Goal: Task Accomplishment & Management: Complete application form

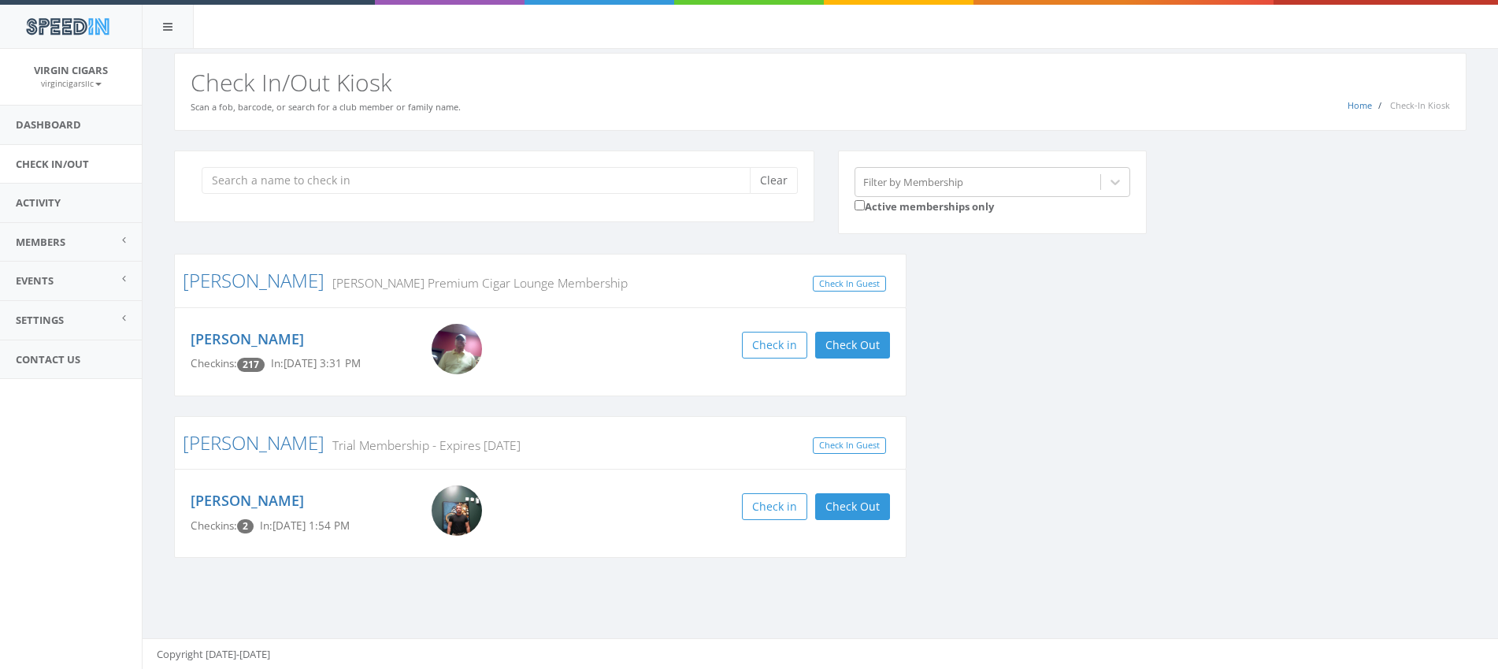
click at [169, 324] on div "Grzyb Perdomo Premium Cigar Lounge Membership Check In Guest Larry Grzyb Checki…" at bounding box center [540, 416] width 756 height 324
click at [276, 186] on input "search" at bounding box center [482, 180] width 560 height 27
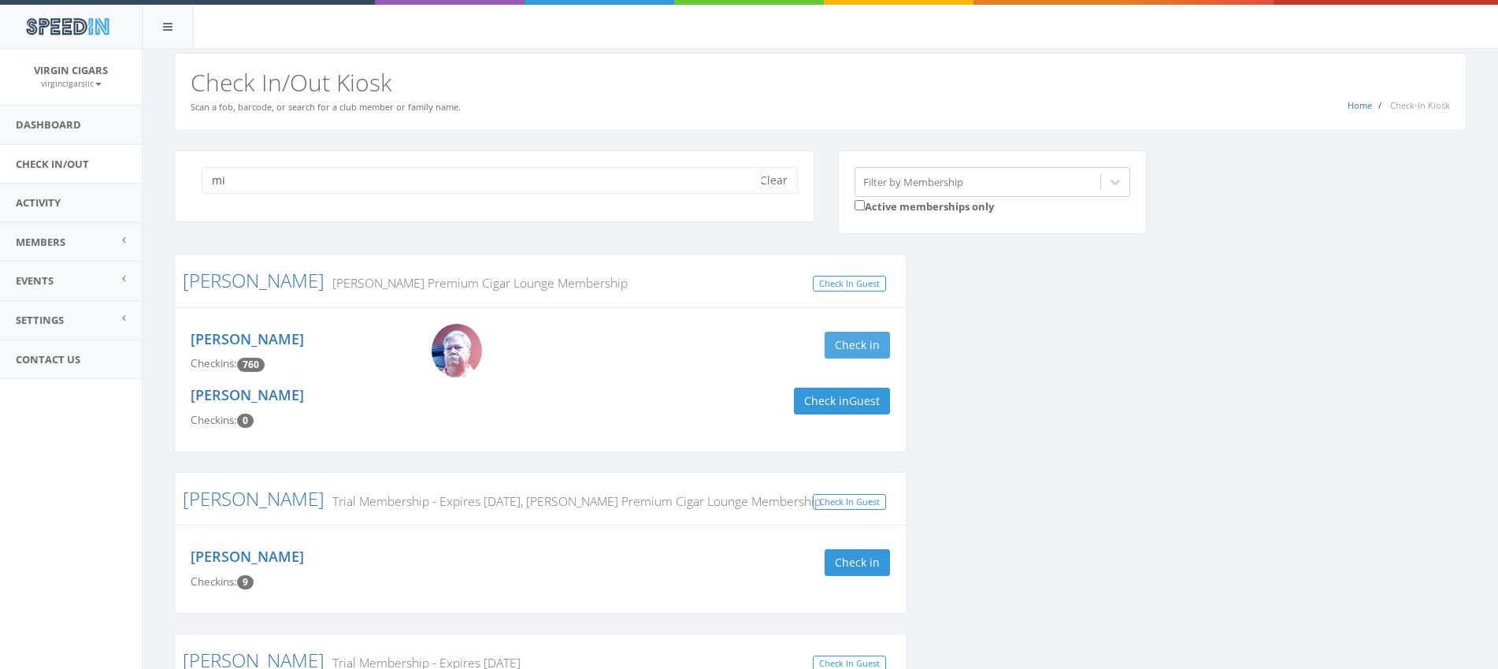
type input "mi"
click at [855, 347] on button "Check in" at bounding box center [857, 345] width 65 height 27
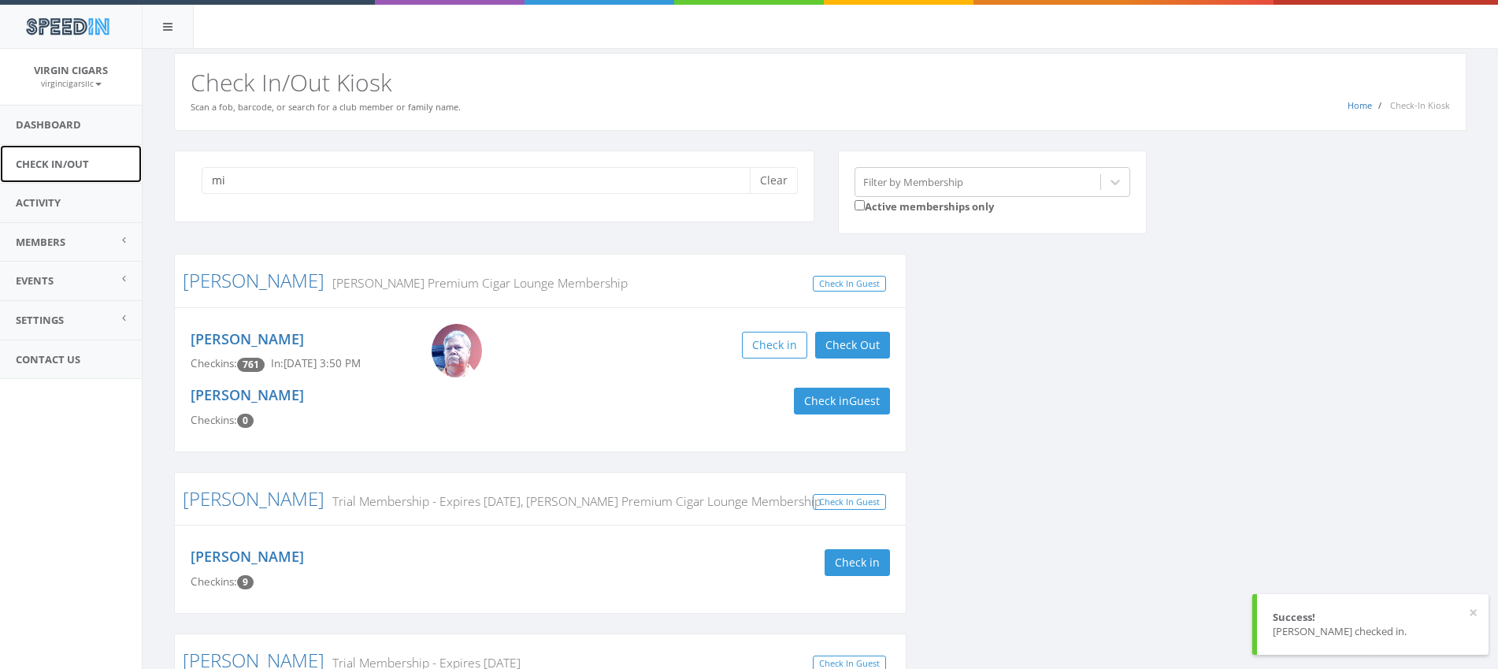
click at [82, 164] on link "Check In/Out" at bounding box center [71, 164] width 142 height 39
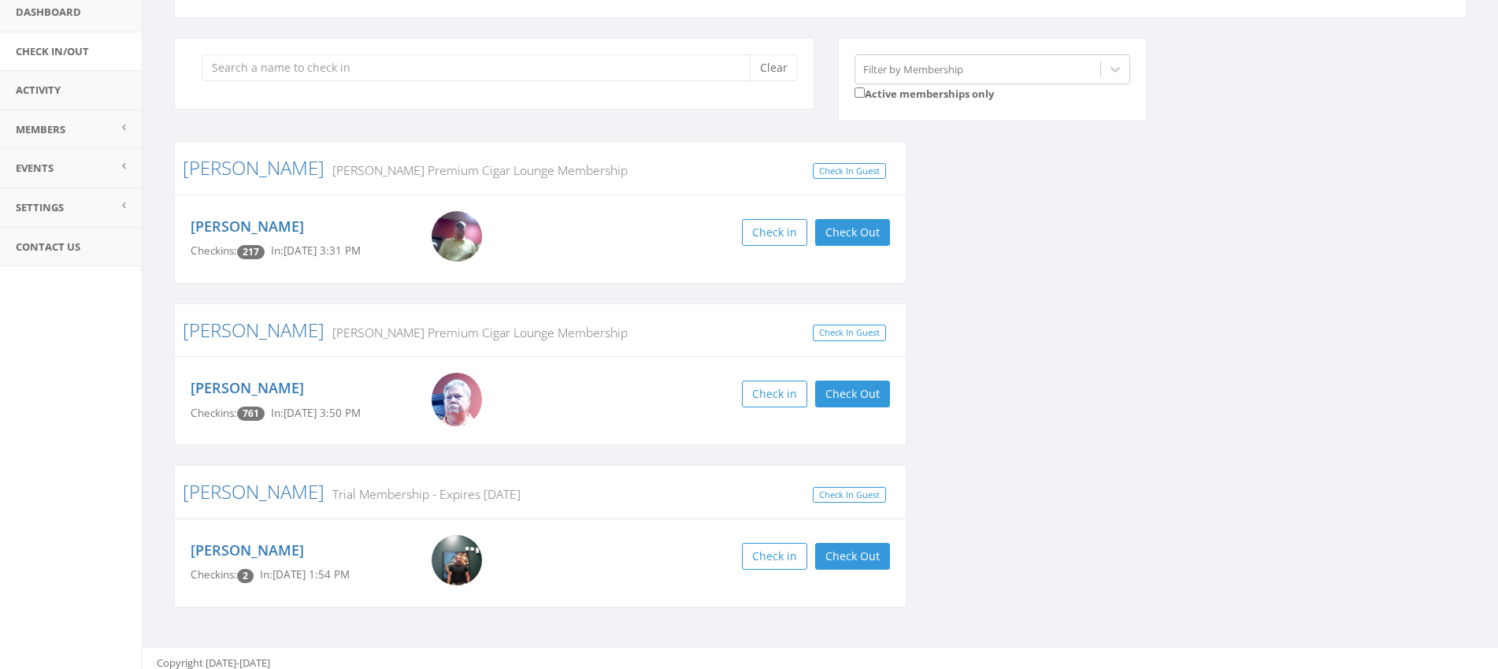
scroll to position [122, 0]
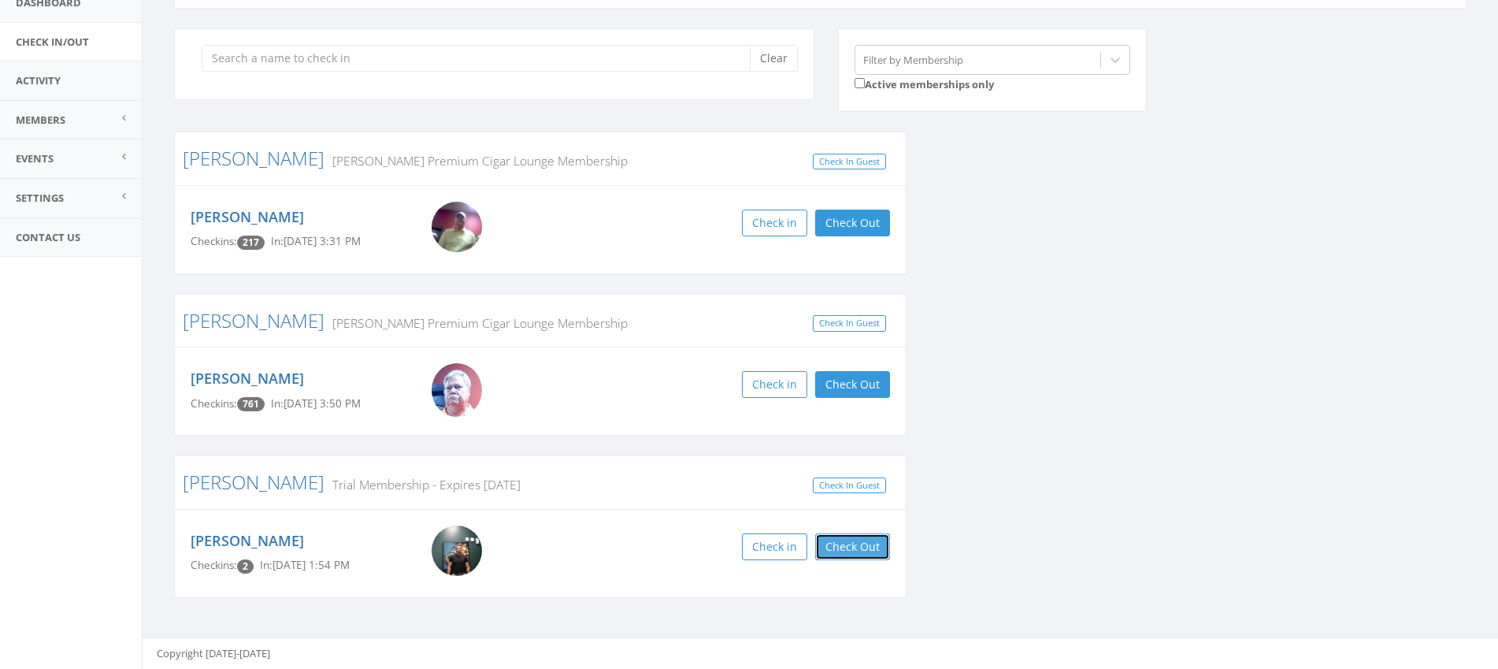
click at [846, 551] on button "Check Out" at bounding box center [852, 546] width 75 height 27
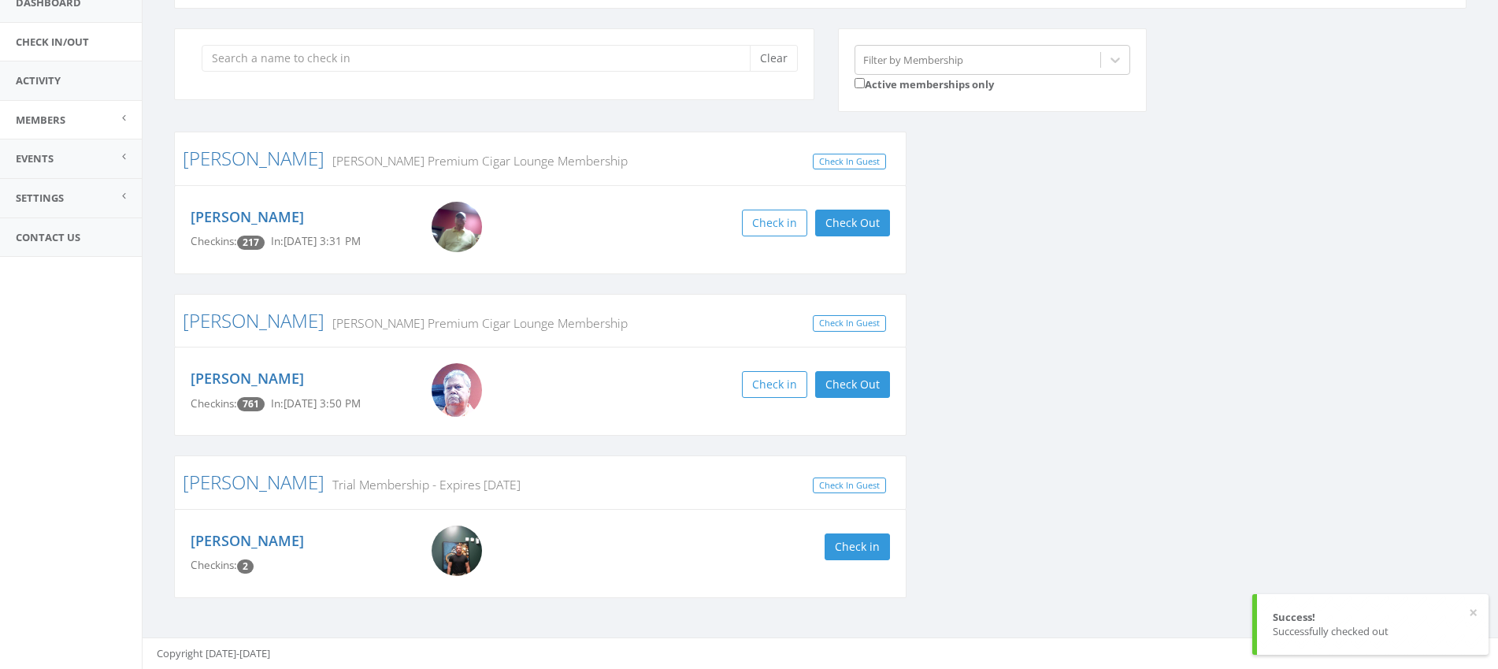
scroll to position [0, 0]
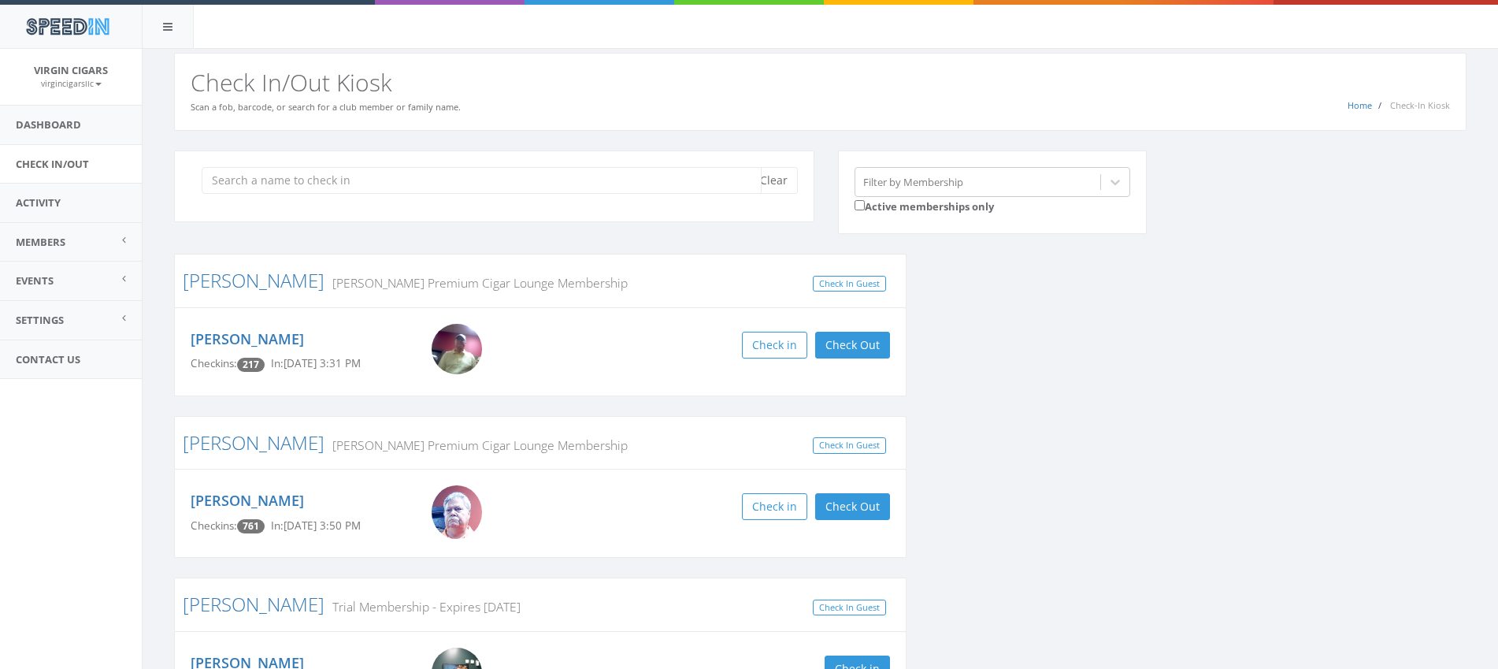
click at [245, 182] on input "search" at bounding box center [482, 180] width 560 height 27
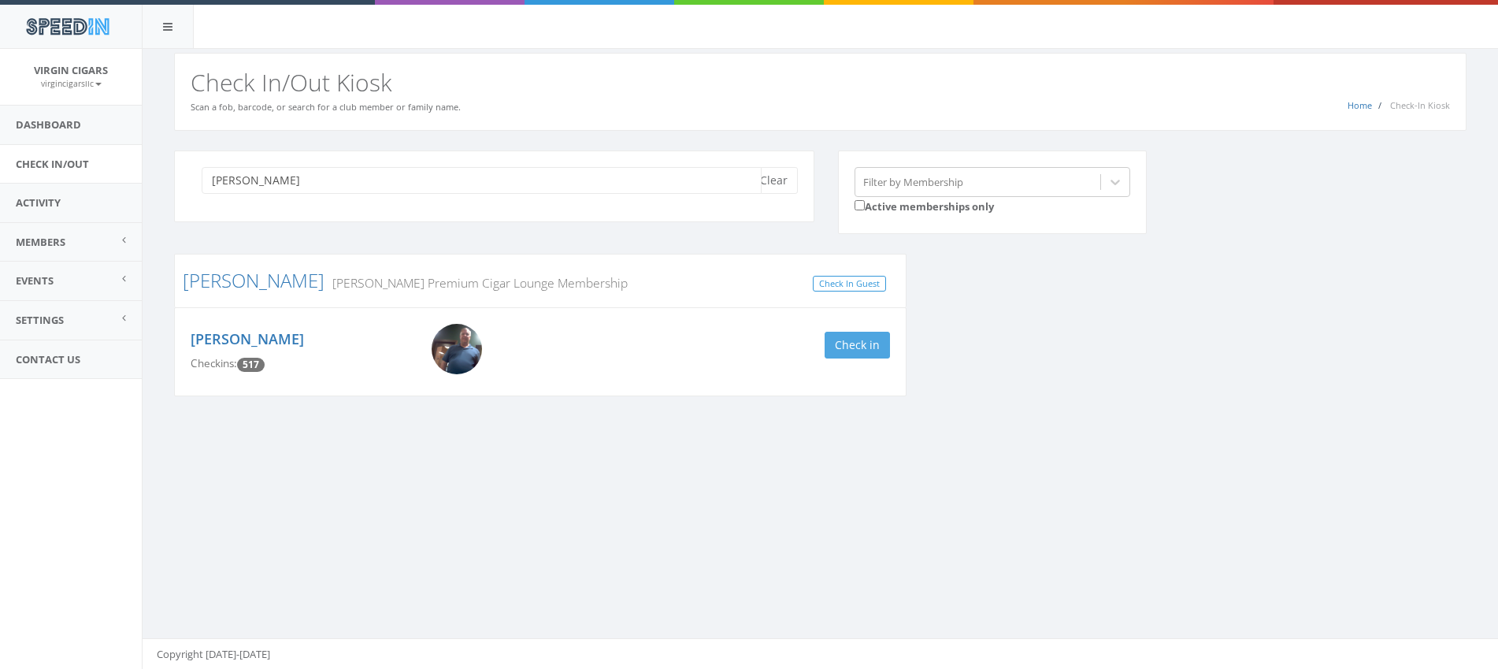
type input "hower"
click at [846, 346] on button "Check in" at bounding box center [857, 345] width 65 height 27
drag, startPoint x: 288, startPoint y: 186, endPoint x: 167, endPoint y: 176, distance: 120.9
click at [159, 176] on div "hower Clear Filter by Membership Active memberships only Howerton Perdomo Premi…" at bounding box center [821, 299] width 1356 height 336
type input "frank"
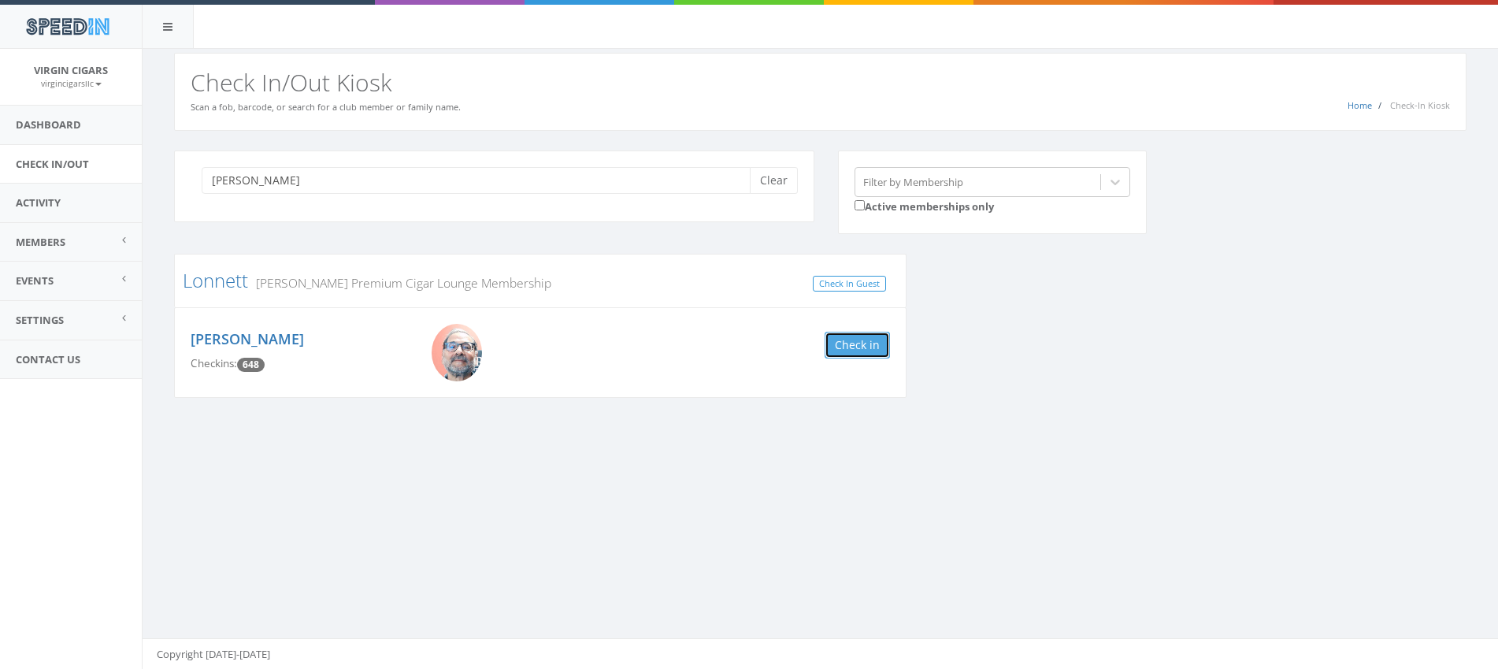
click at [877, 354] on button "Check in" at bounding box center [857, 345] width 65 height 27
click at [98, 164] on link "Check In/Out" at bounding box center [71, 164] width 142 height 39
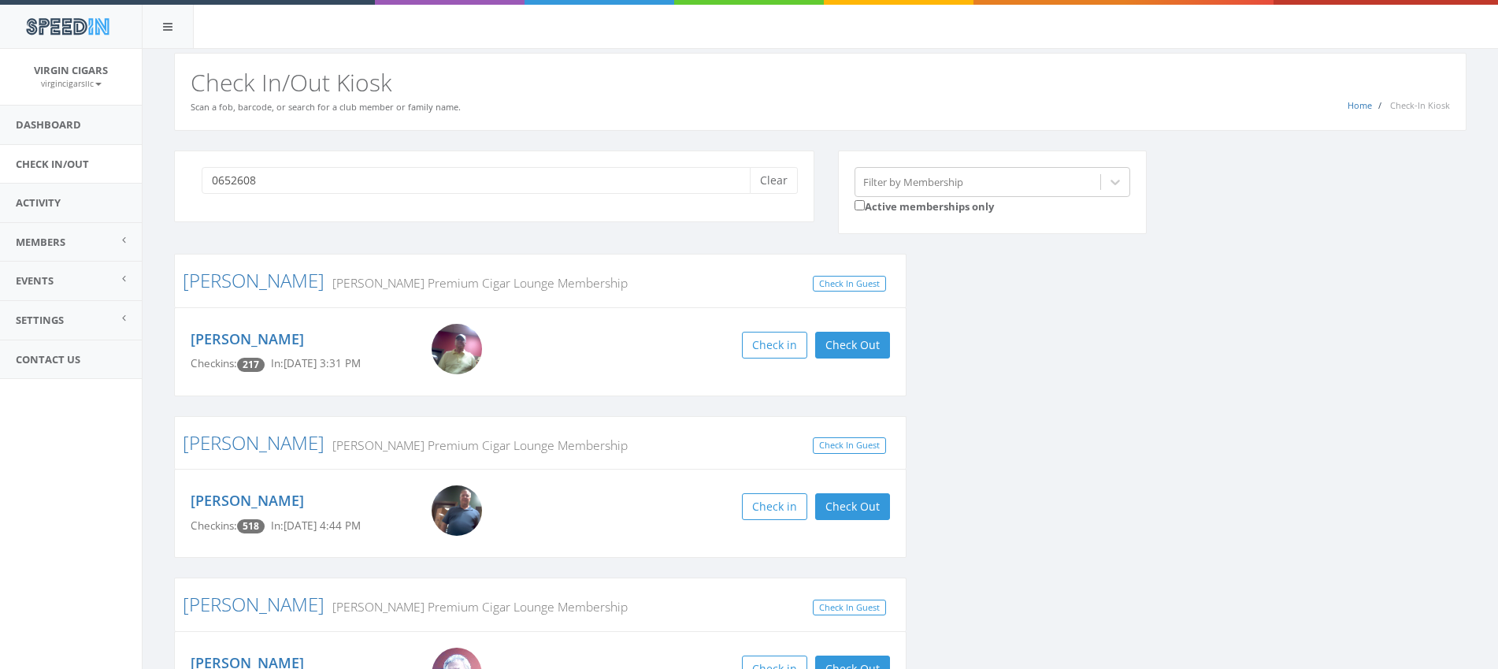
type input "06526082"
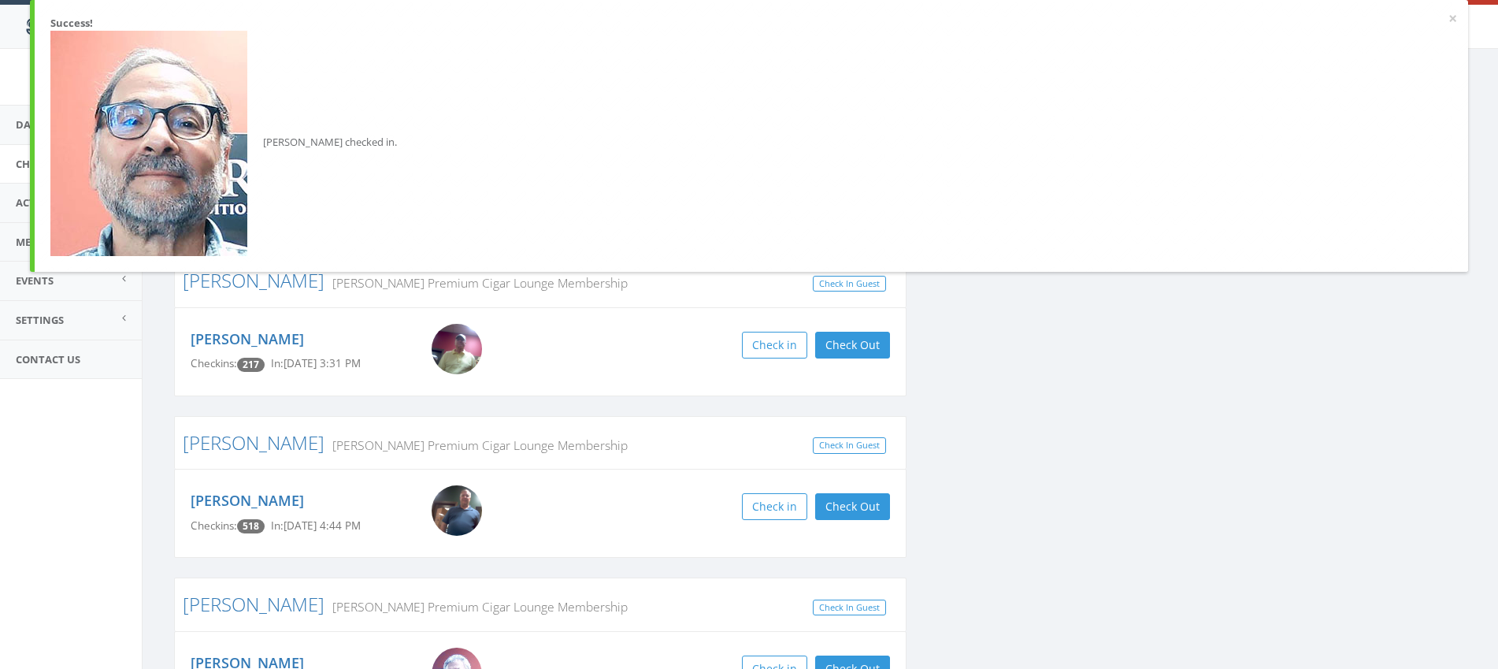
click at [26, 438] on aside "Virgin Cigars [DEMOGRAPHIC_DATA] My Profile Logout Dashboard Check In/Out Activ…" at bounding box center [71, 359] width 142 height 620
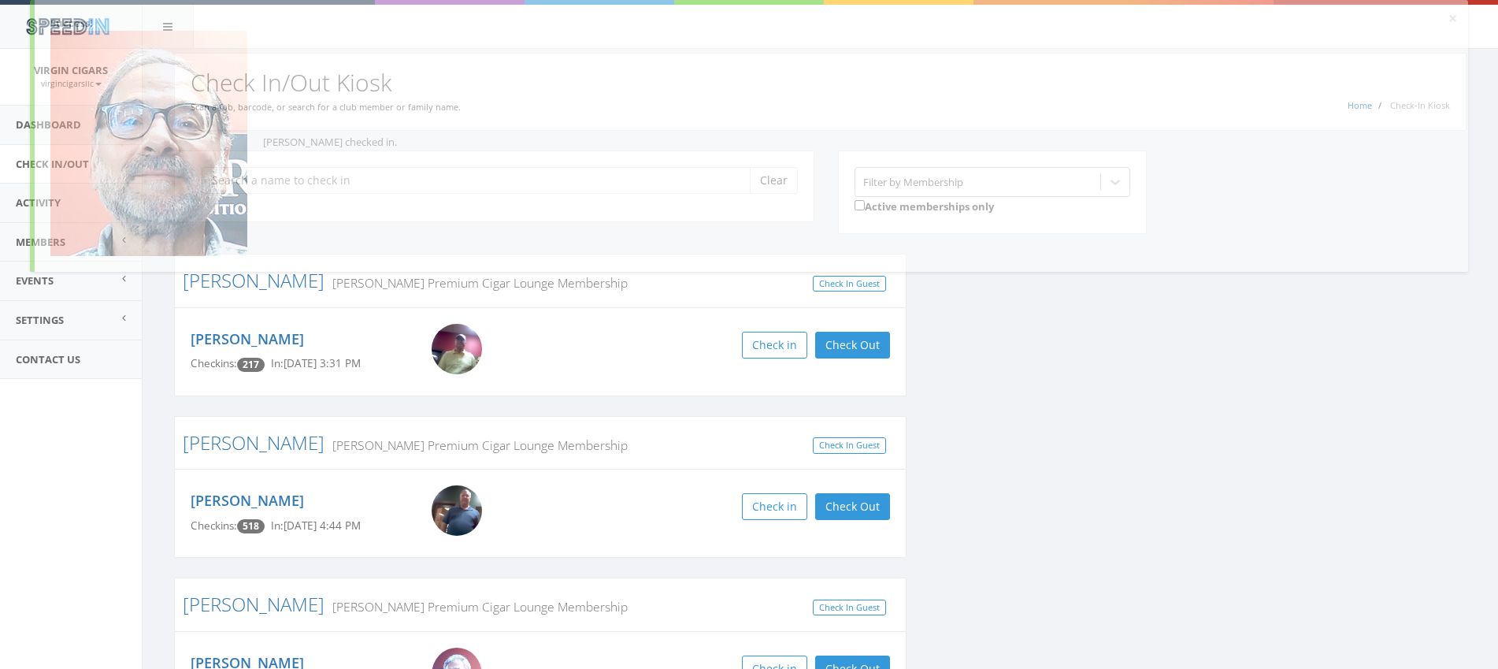
drag, startPoint x: 45, startPoint y: 452, endPoint x: 96, endPoint y: 446, distance: 51.6
click at [45, 452] on aside "Virgin Cigars [DEMOGRAPHIC_DATA] My Profile Logout Dashboard Check In/Out Activ…" at bounding box center [71, 359] width 142 height 620
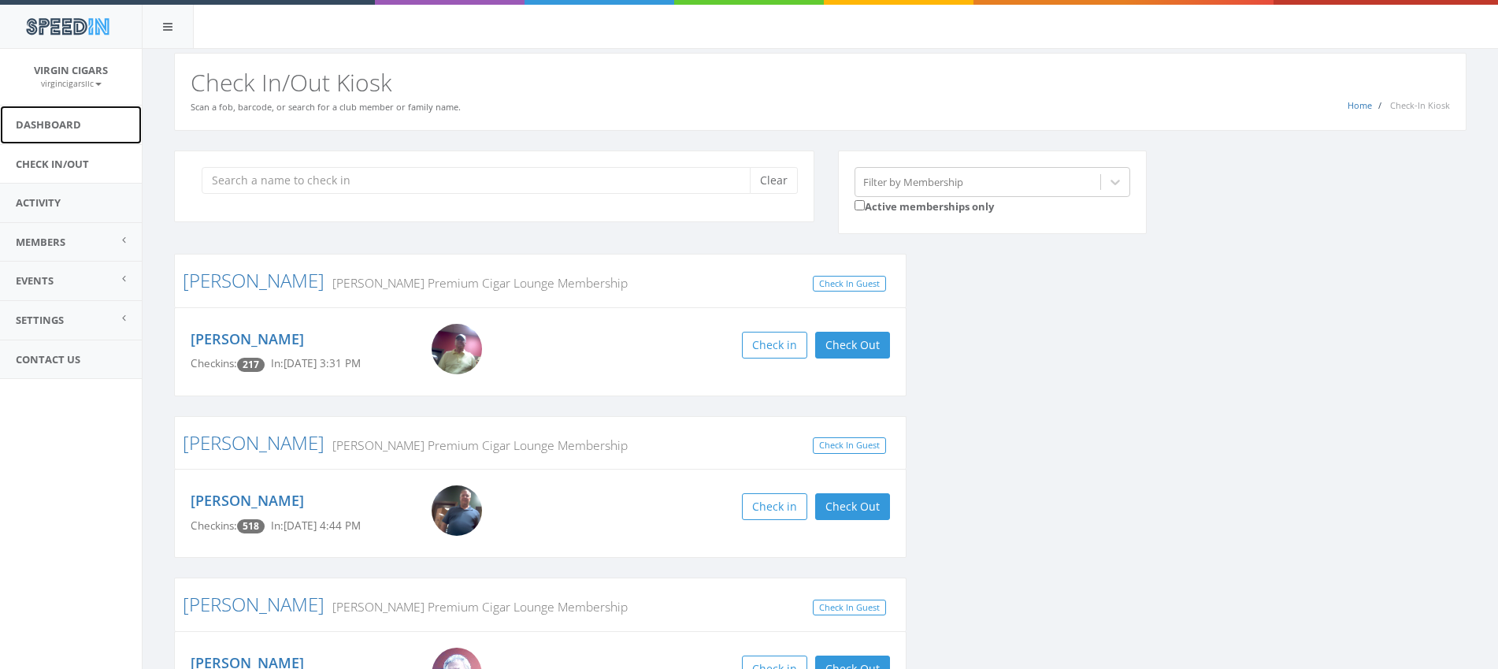
click at [82, 135] on link "Dashboard" at bounding box center [71, 125] width 142 height 39
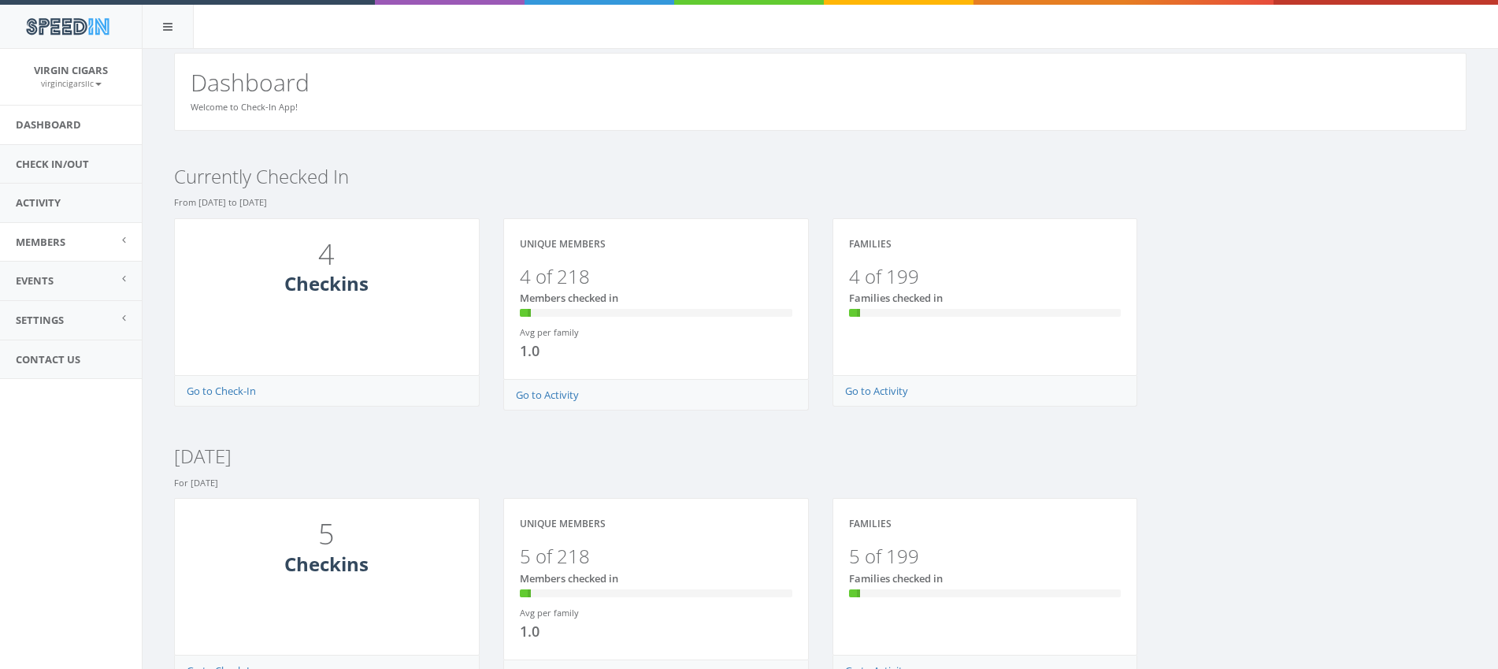
click at [58, 245] on span "Members" at bounding box center [41, 242] width 50 height 14
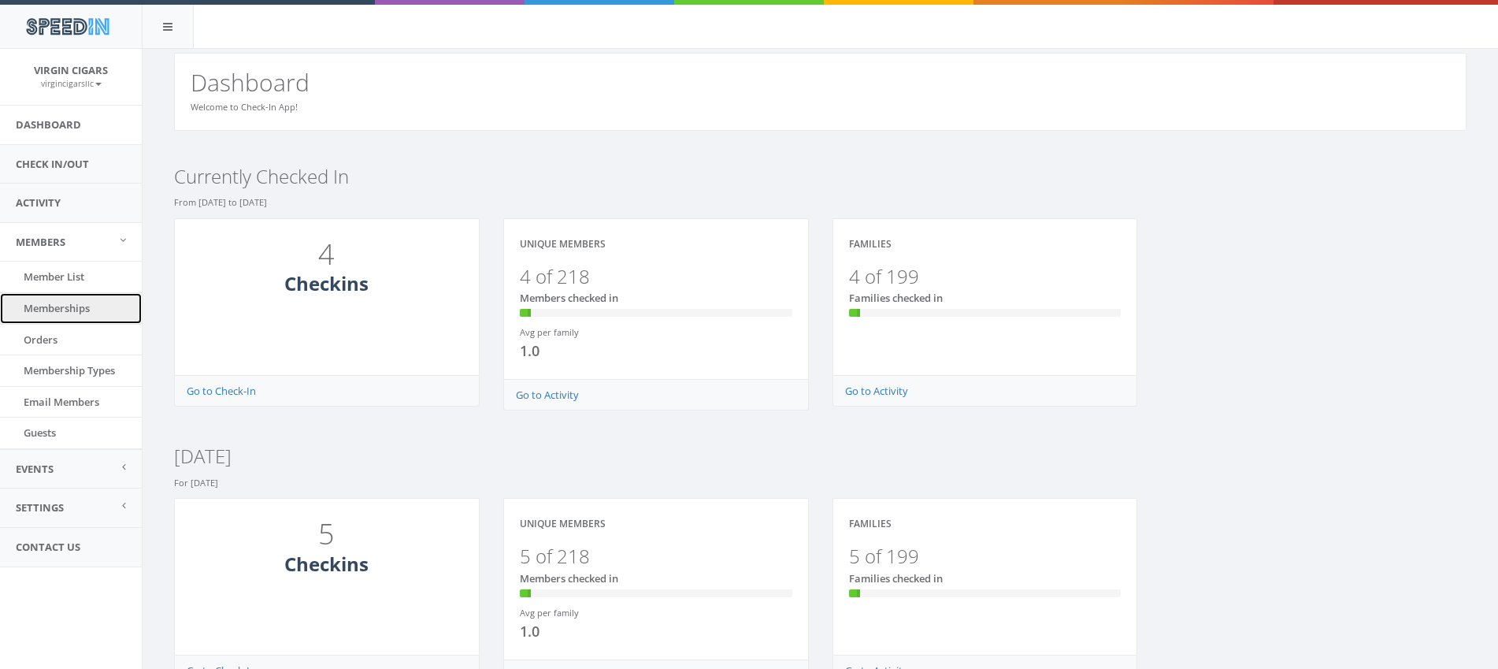
click at [67, 310] on link "Memberships" at bounding box center [71, 308] width 142 height 31
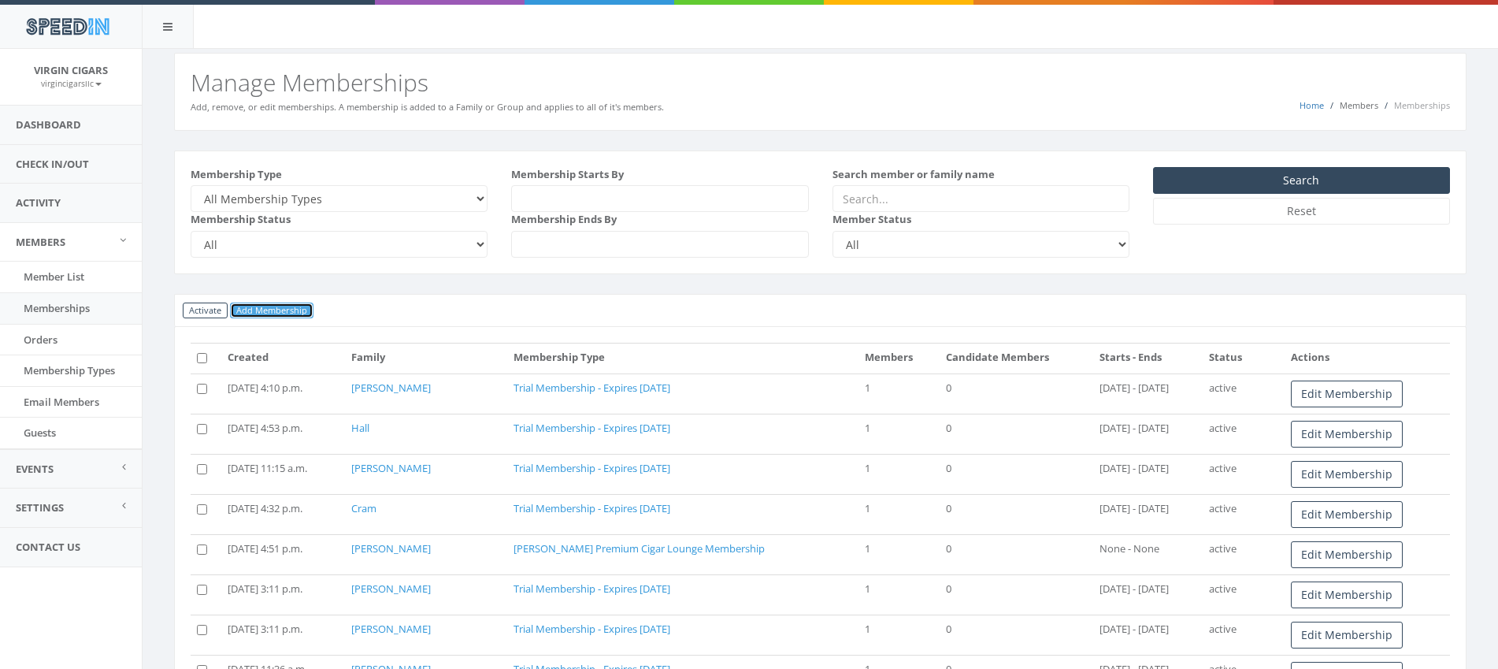
click at [284, 307] on link "Add Membership" at bounding box center [272, 310] width 84 height 17
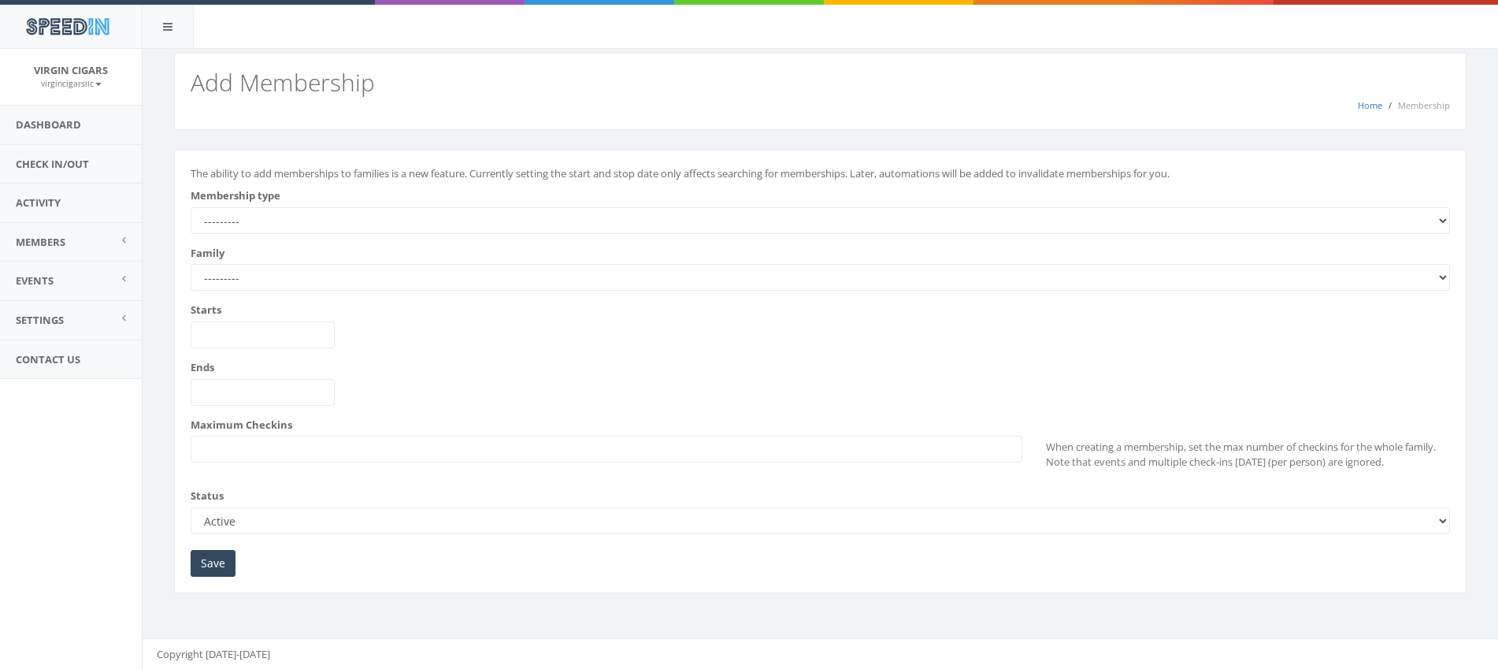
click at [267, 229] on select "--------- All Day Pass [PERSON_NAME] Premium Cigar Lounge Membership Trial Memb…" at bounding box center [821, 220] width 1260 height 27
select select "230"
click at [191, 207] on select "--------- All Day Pass [PERSON_NAME] Premium Cigar Lounge Membership Trial Memb…" at bounding box center [821, 220] width 1260 height 27
type input "[DATE]"
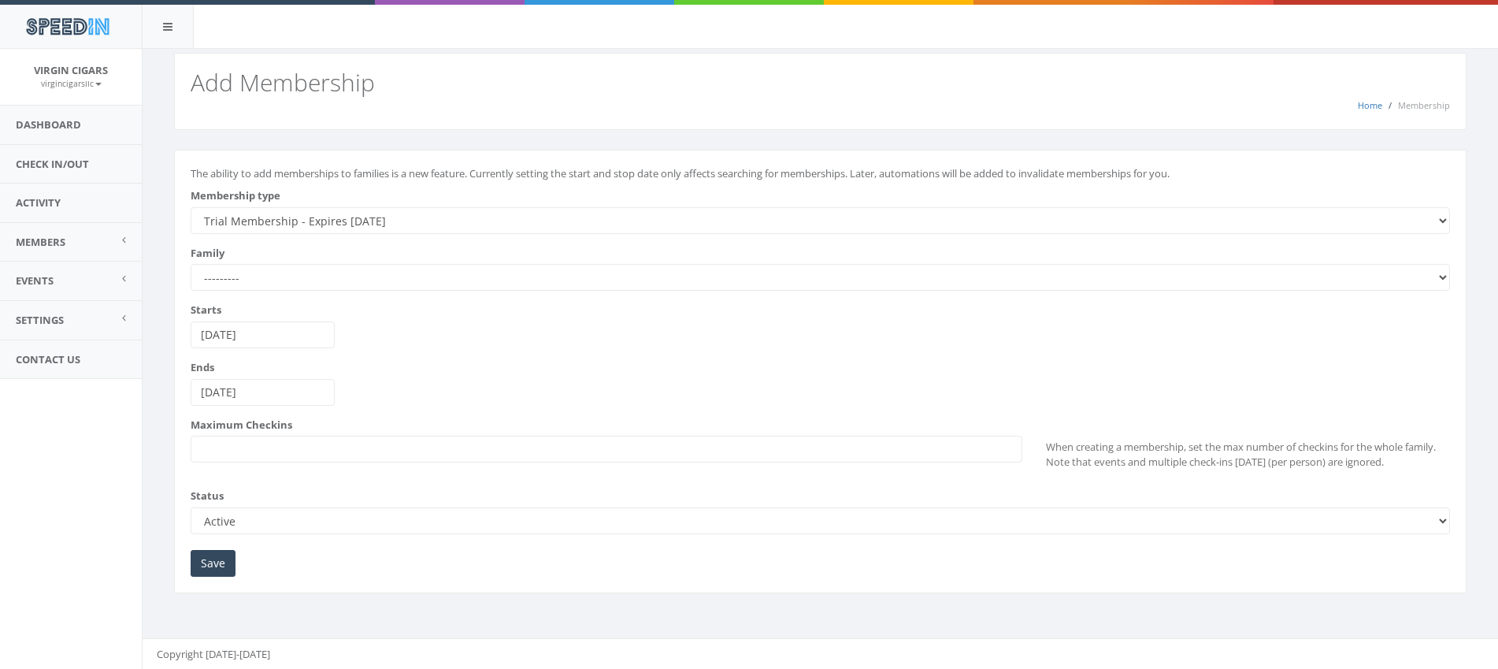
click at [265, 285] on select "--------- [PERSON_NAME] [PERSON_NAME] [PERSON_NAME] [GEOGRAPHIC_DATA][PERSON_NA…" at bounding box center [821, 277] width 1260 height 27
click at [286, 287] on select "--------- Abdur-Razzaaq Angela Freites Barbour Barker Barret Basnight Bobby Bor…" at bounding box center [821, 277] width 1260 height 27
click at [191, 264] on select "--------- Abdur-Razzaaq Angela Freites Barbour Barker Barret Basnight Bobby Bor…" at bounding box center [821, 277] width 1260 height 27
click at [65, 242] on span "Members" at bounding box center [41, 242] width 50 height 14
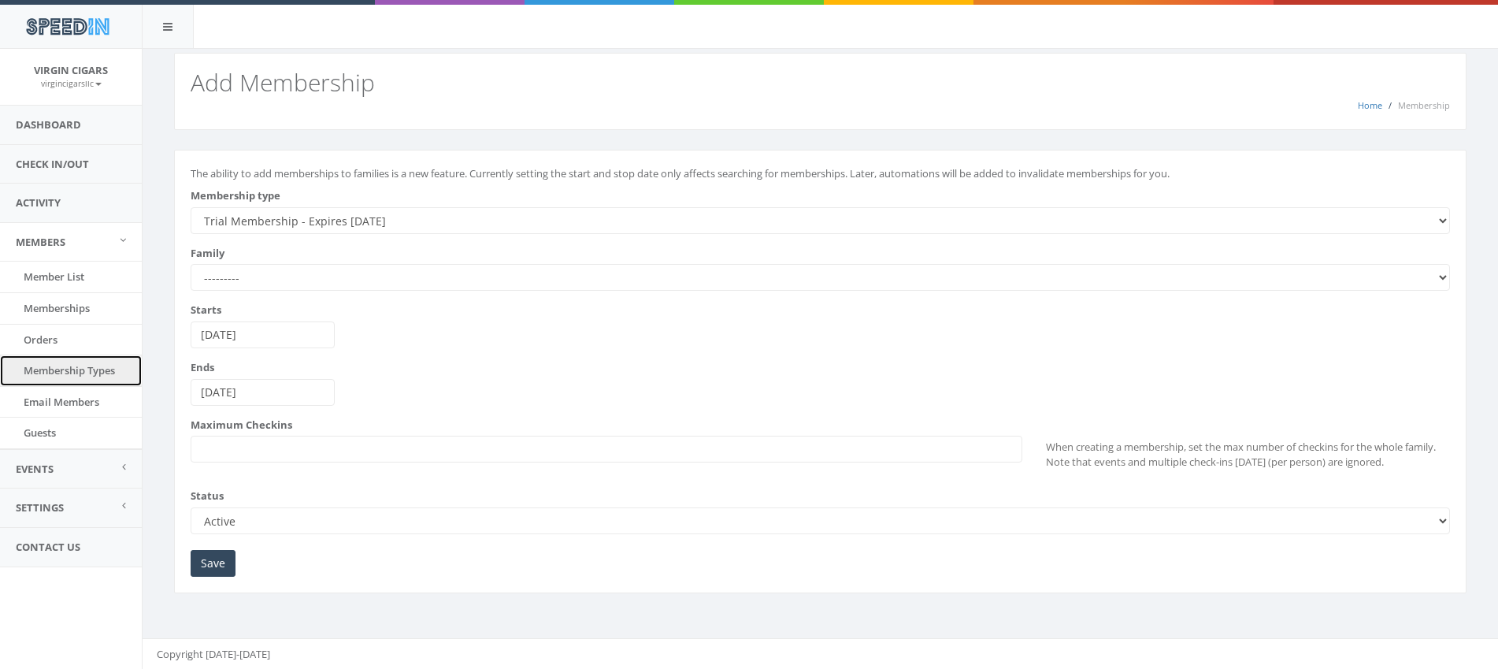
scroll to position [1, 0]
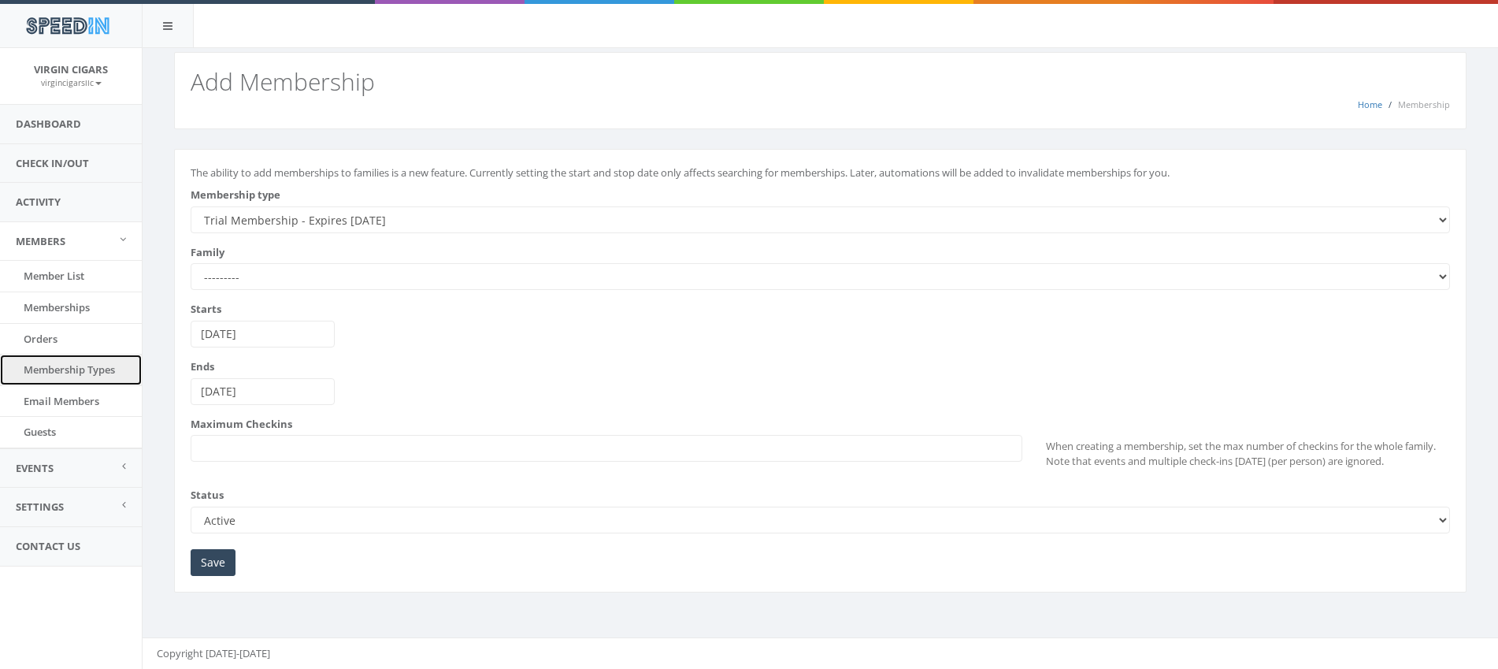
click at [83, 377] on link "Membership Types" at bounding box center [71, 369] width 142 height 31
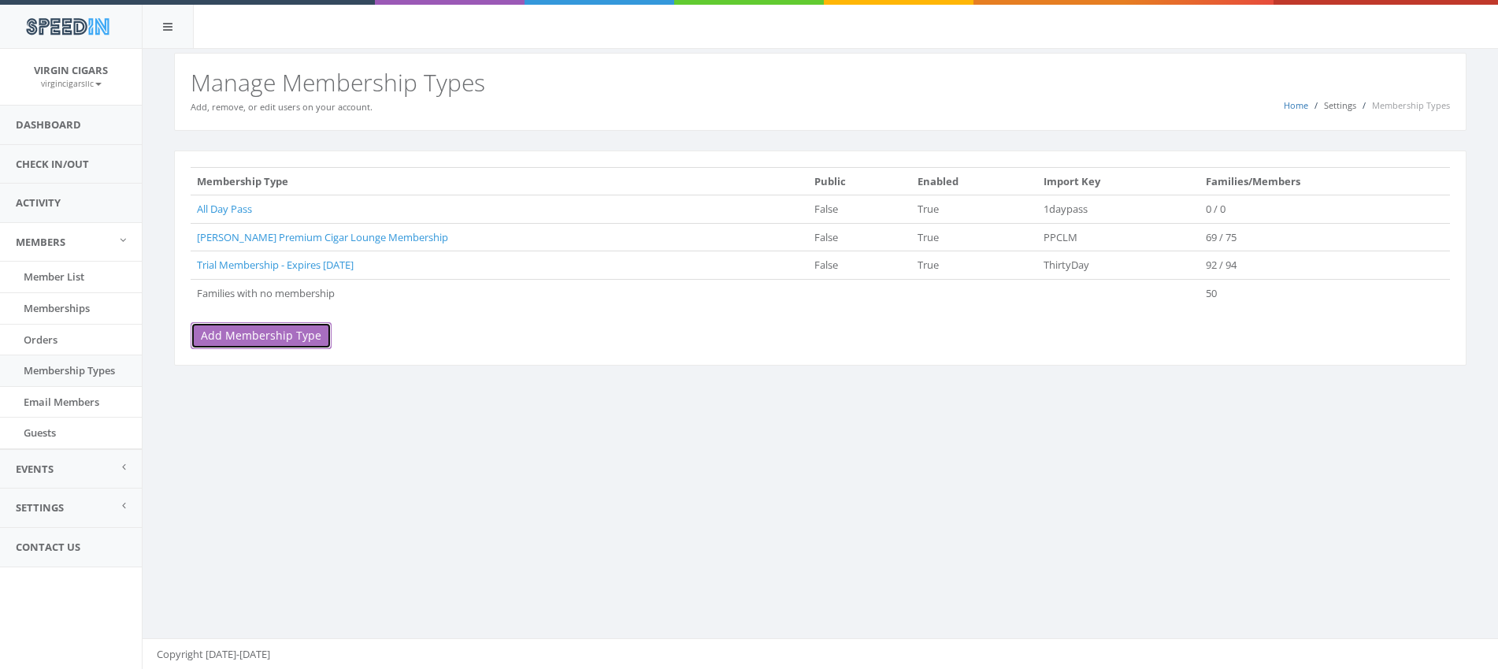
click at [306, 342] on link "Add Membership Type" at bounding box center [261, 335] width 141 height 27
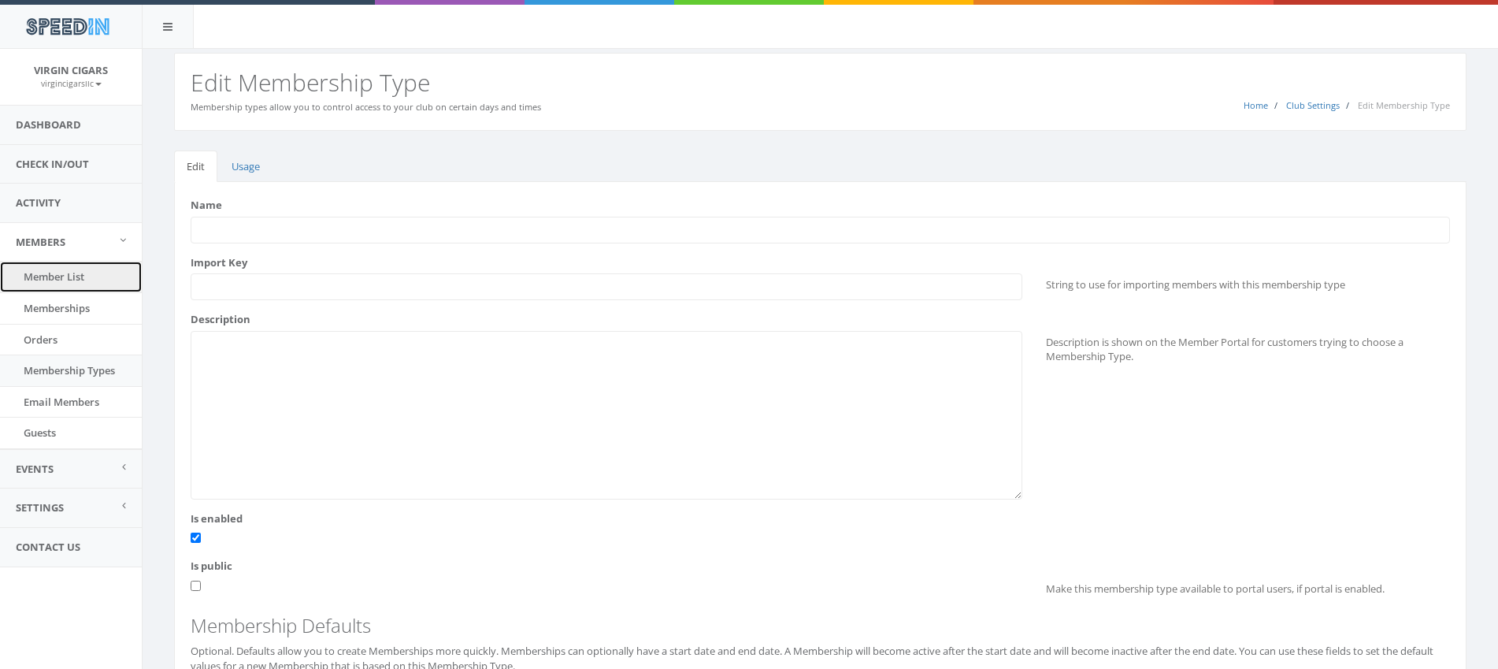
click at [89, 284] on link "Member List" at bounding box center [71, 277] width 142 height 31
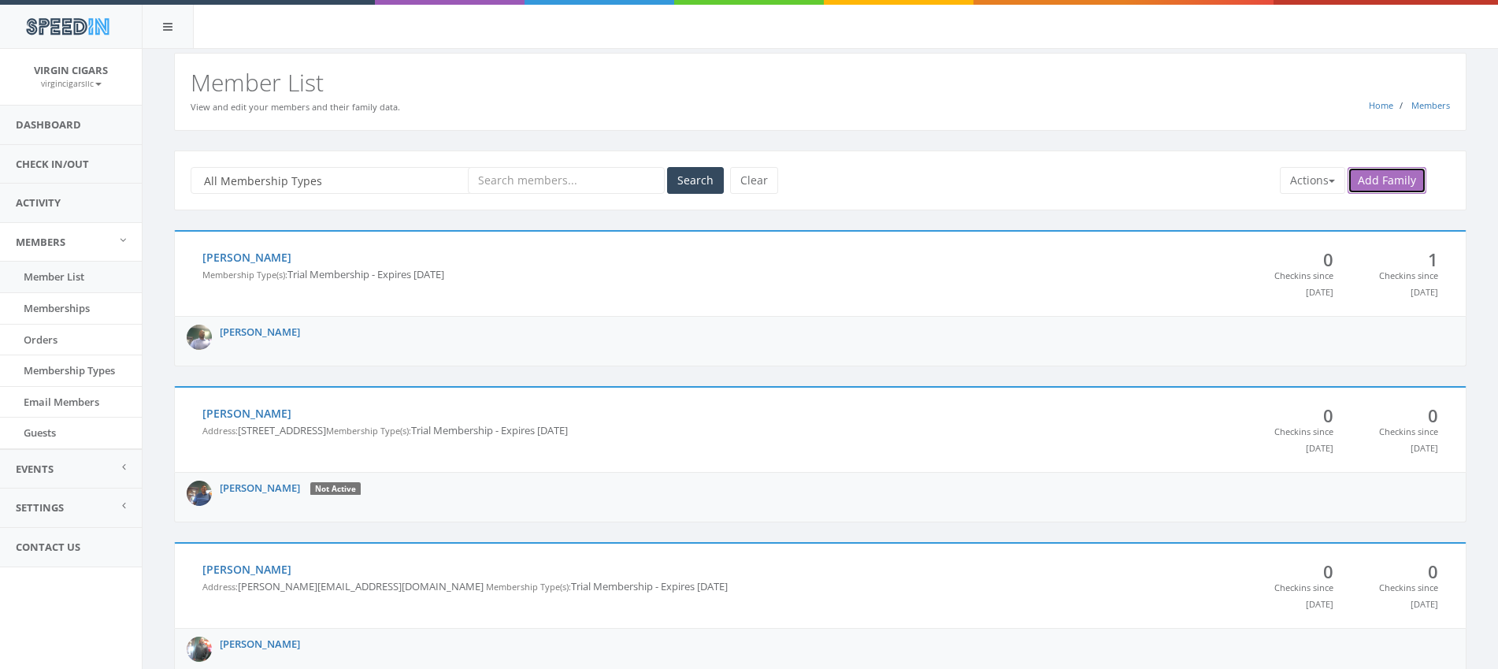
click at [1377, 176] on link "Add Family" at bounding box center [1387, 180] width 79 height 27
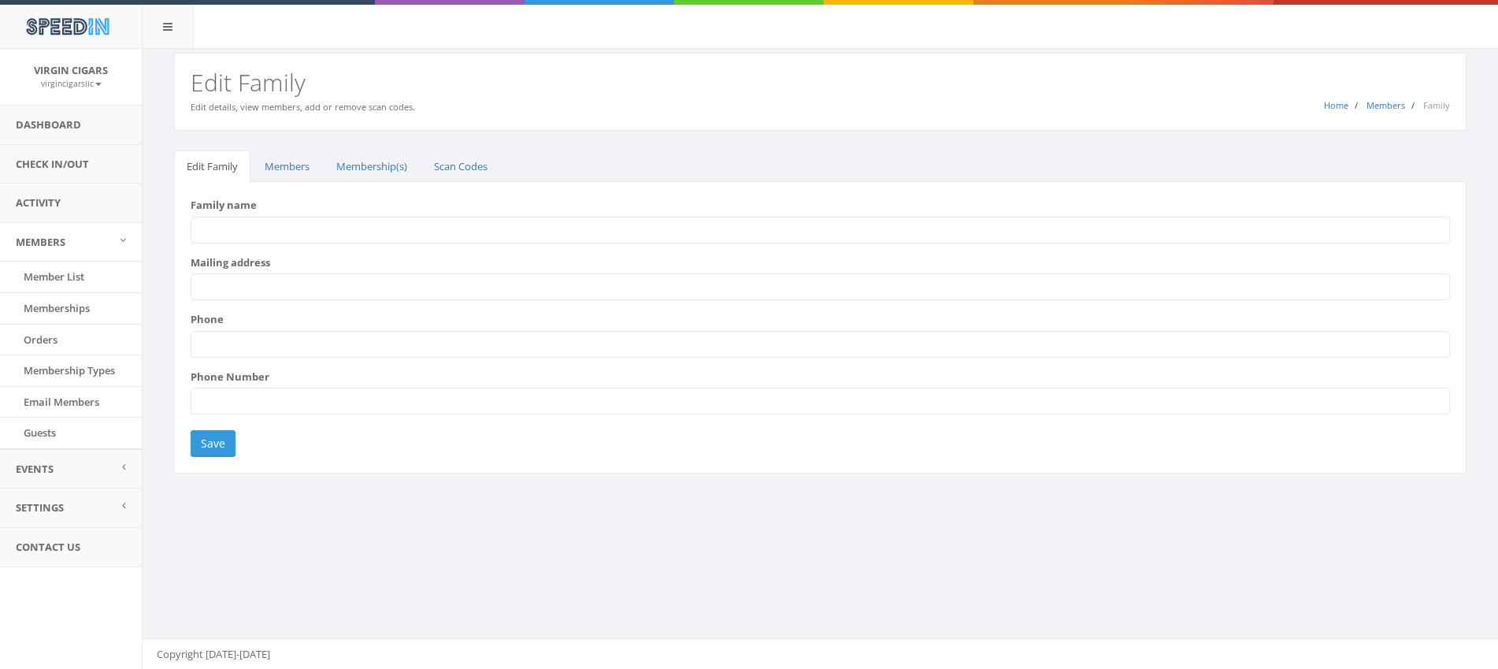
click at [232, 223] on input "Family name" at bounding box center [821, 230] width 1260 height 27
click at [256, 286] on input "Mailing address" at bounding box center [821, 286] width 1260 height 27
drag, startPoint x: 276, startPoint y: 226, endPoint x: 179, endPoint y: 242, distance: 98.2
click at [176, 243] on div "Family name made Mailing address Phone Phone Number Save" at bounding box center [820, 327] width 1293 height 291
type input "m"
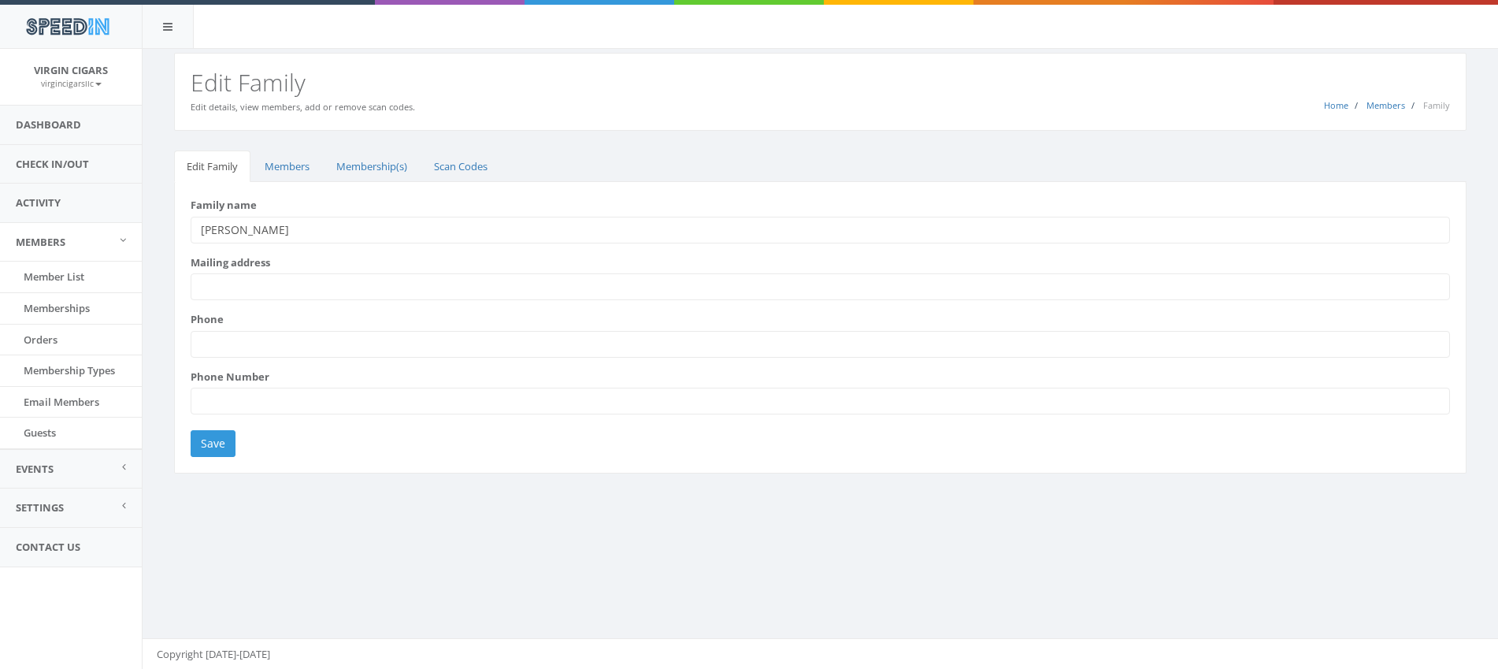
type input "Hubbard"
click at [197, 287] on input "Mailing address" at bounding box center [821, 286] width 1260 height 27
type input "129 Fort Jackson Rd,"
click at [217, 337] on input "Phone" at bounding box center [821, 344] width 1260 height 27
type input "513-593-3007"
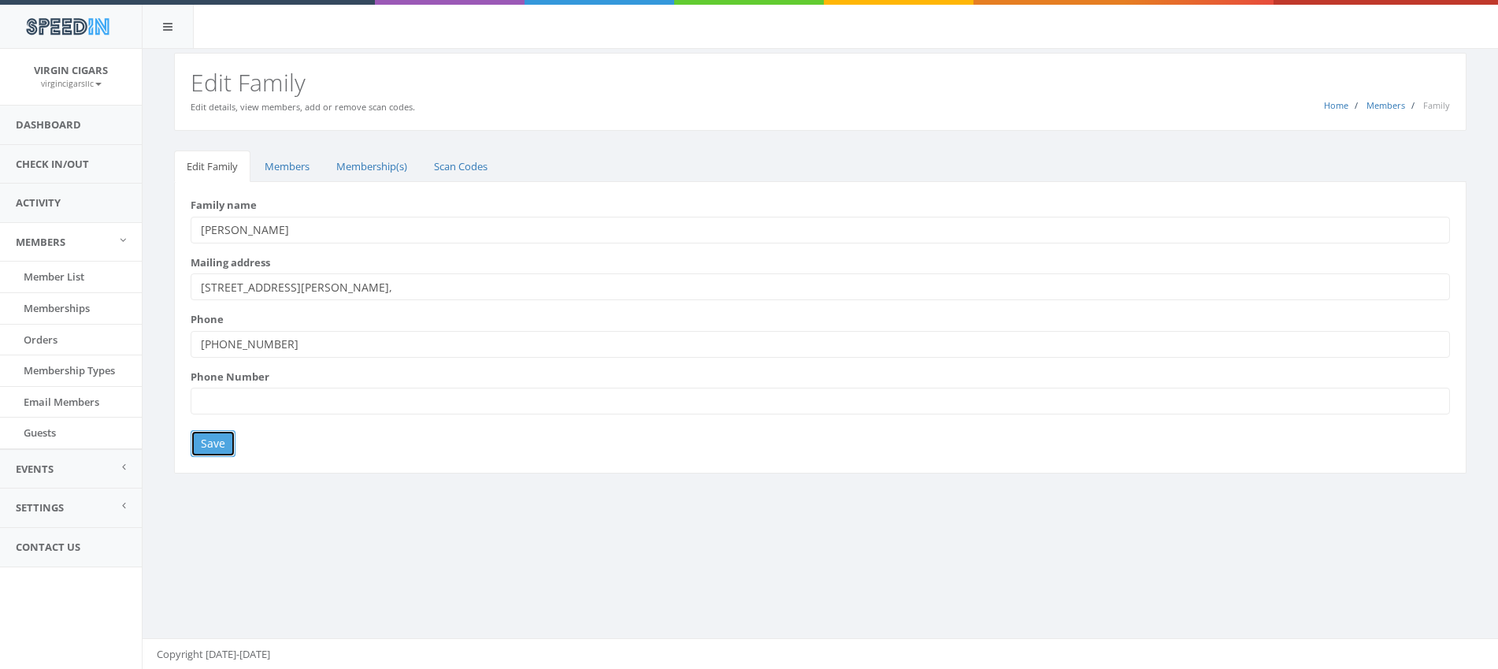
click at [221, 440] on input "Save" at bounding box center [213, 443] width 45 height 27
click at [328, 290] on input "129 Fort Jackson Rd," at bounding box center [821, 286] width 1260 height 27
type input "129 Fort Jackson Rd, Morrisville, NC 27560"
click at [218, 439] on input "Save" at bounding box center [213, 443] width 45 height 27
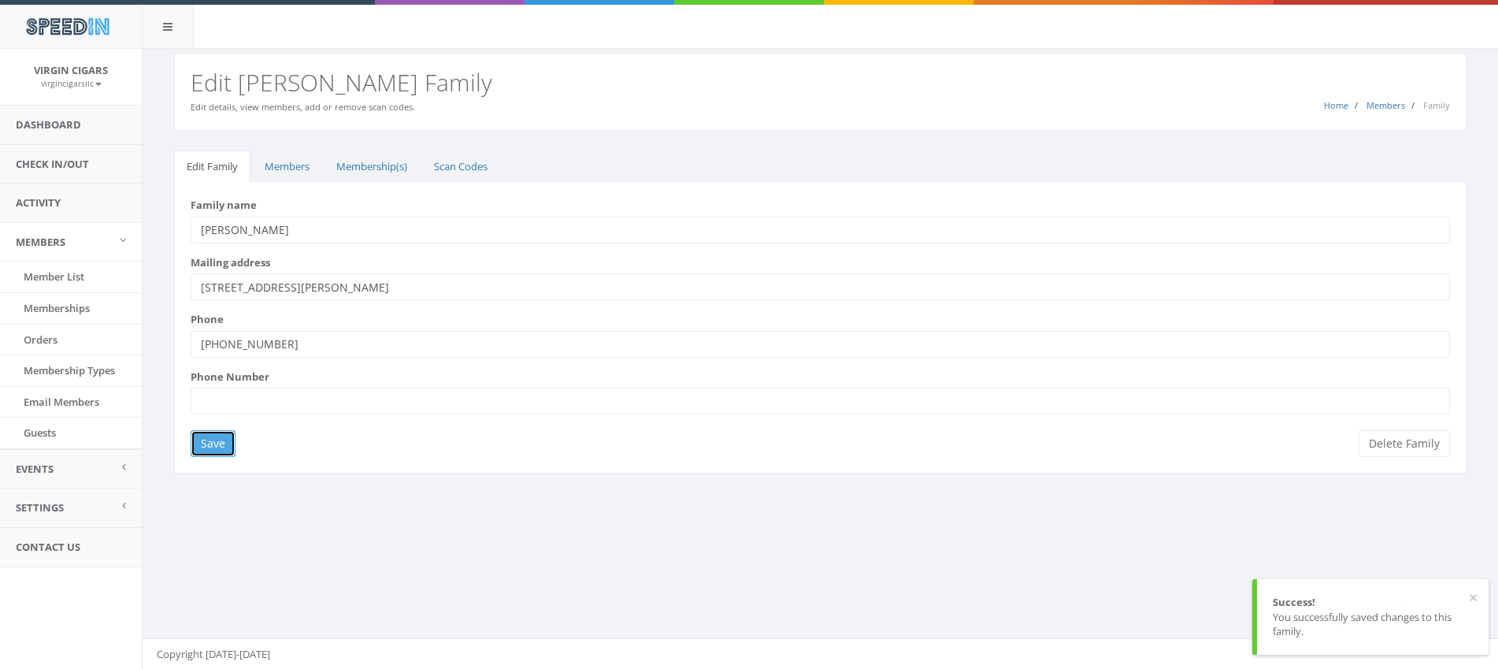
click at [218, 437] on input "Save" at bounding box center [213, 443] width 45 height 27
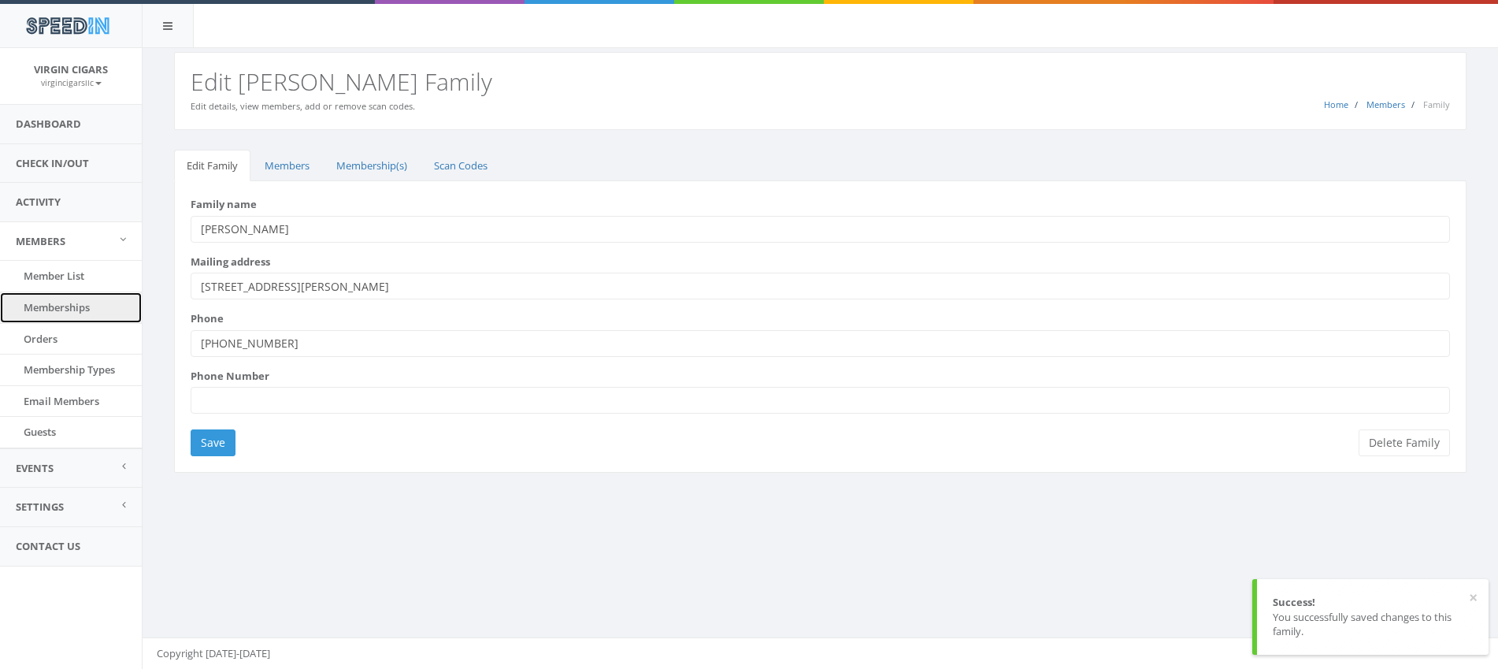
click at [50, 314] on link "Memberships" at bounding box center [71, 307] width 142 height 31
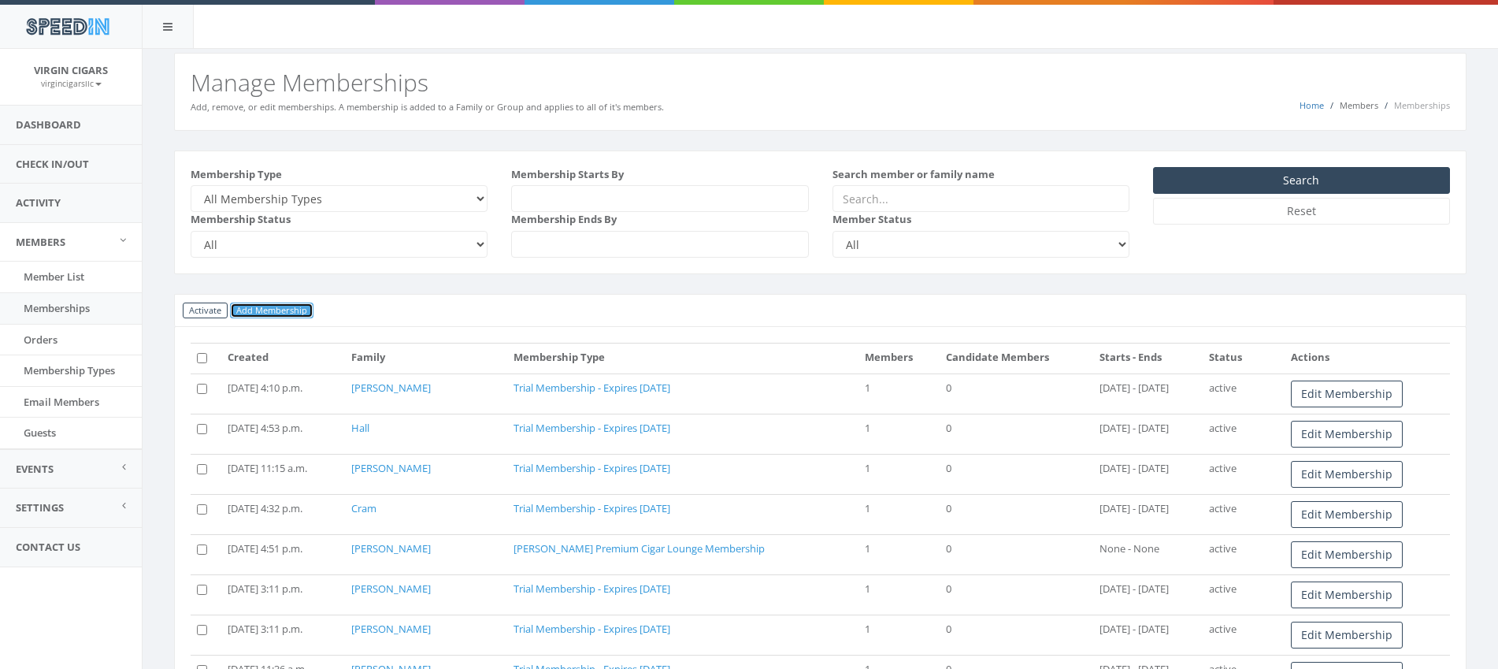
click at [276, 317] on link "Add Membership" at bounding box center [272, 310] width 84 height 17
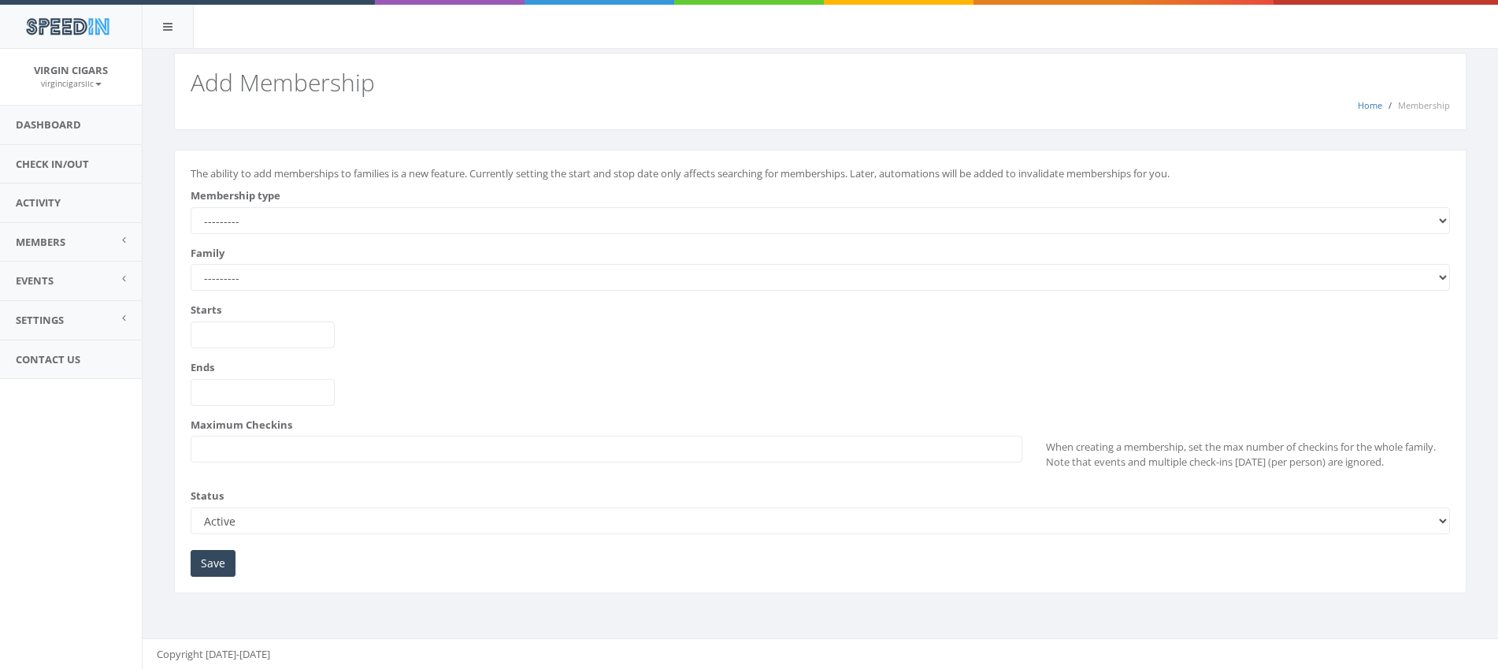
click at [259, 223] on select "--------- All Day Pass Perdomo Premium Cigar Lounge Membership Trial Membership…" at bounding box center [821, 220] width 1260 height 27
select select "230"
click at [191, 207] on select "--------- All Day Pass Perdomo Premium Cigar Lounge Membership Trial Membership…" at bounding box center [821, 220] width 1260 height 27
type input "2025-08-20"
type input "2025-09-19"
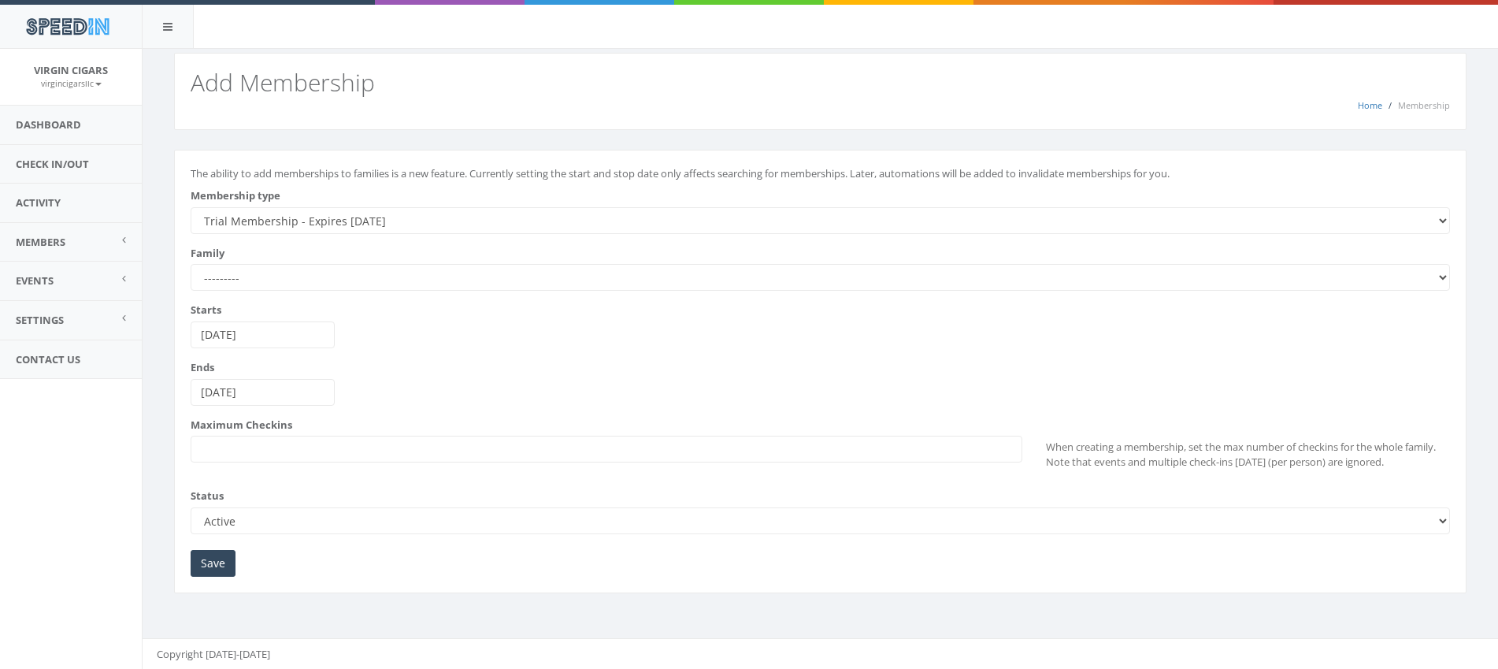
click at [247, 280] on select "--------- Abdur-Razzaaq Angela Freites Barbour Barker Barret Basnight Bobby Bor…" at bounding box center [821, 277] width 1260 height 27
select select "6155"
click at [191, 264] on select "--------- Abdur-Razzaaq Angela Freites Barbour Barker Barret Basnight Bobby Bor…" at bounding box center [821, 277] width 1260 height 27
click at [228, 571] on input "Save" at bounding box center [213, 563] width 45 height 27
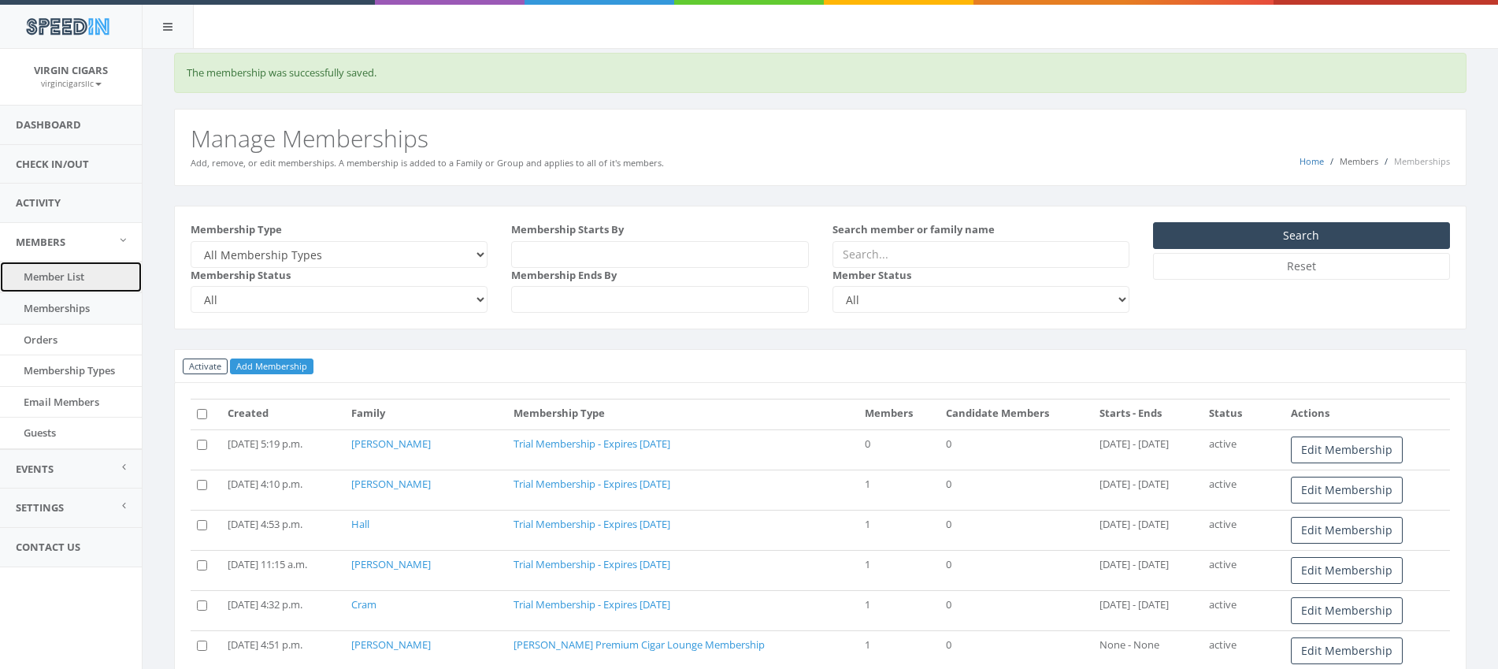
click at [89, 279] on link "Member List" at bounding box center [71, 277] width 142 height 31
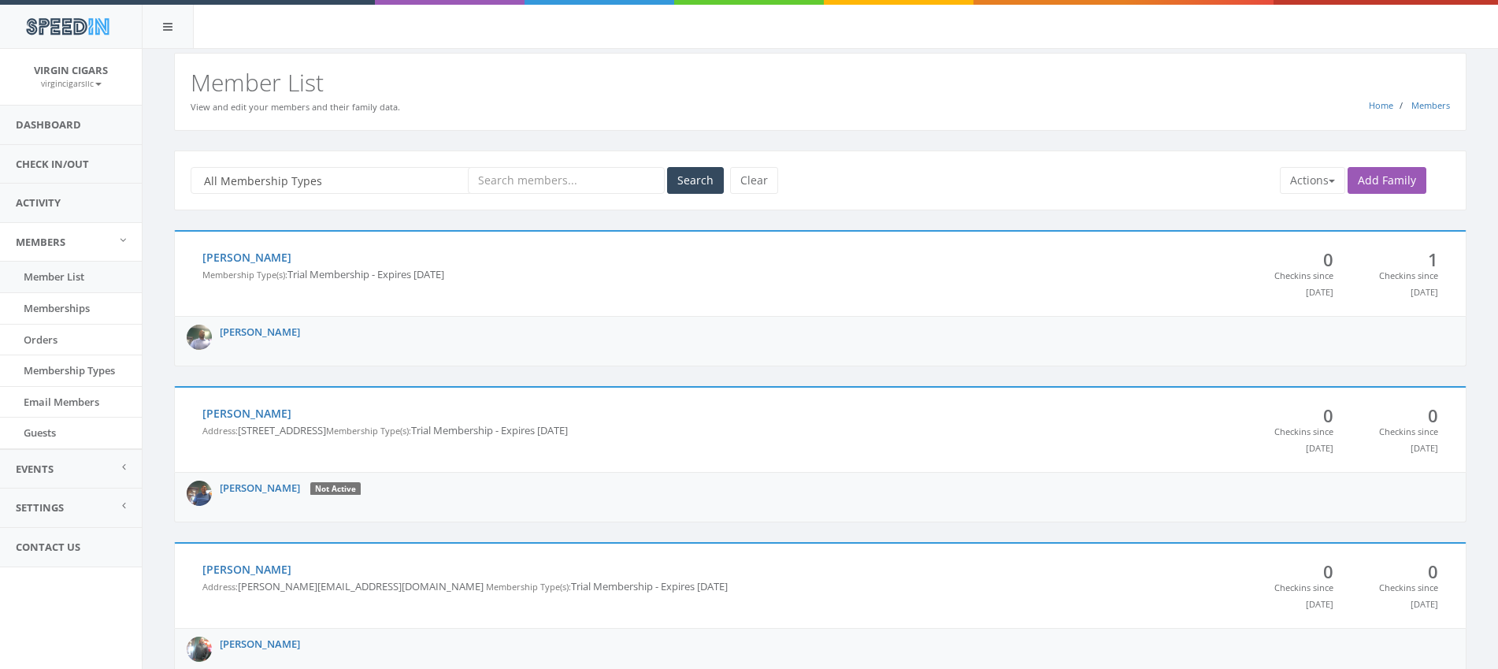
click at [525, 191] on input "text" at bounding box center [566, 180] width 197 height 27
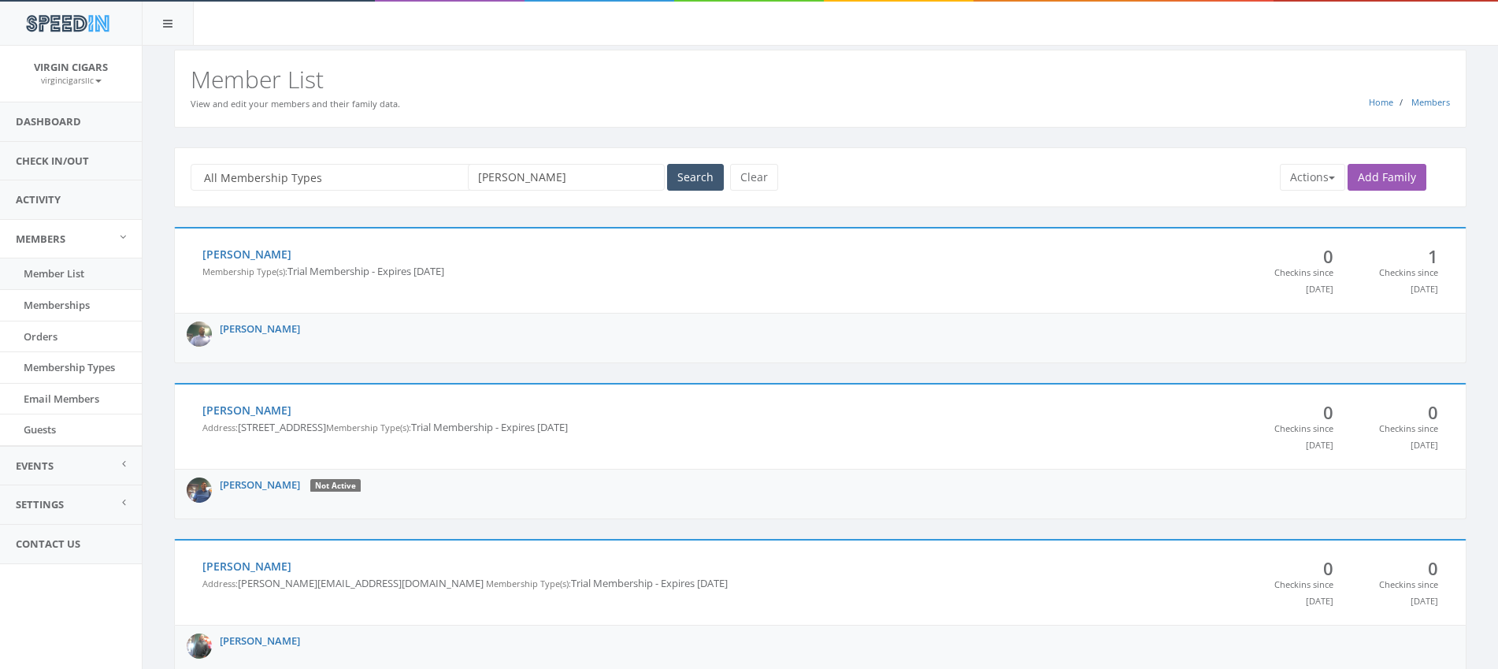
type input "[PERSON_NAME]"
click at [699, 172] on button "Search" at bounding box center [695, 177] width 57 height 27
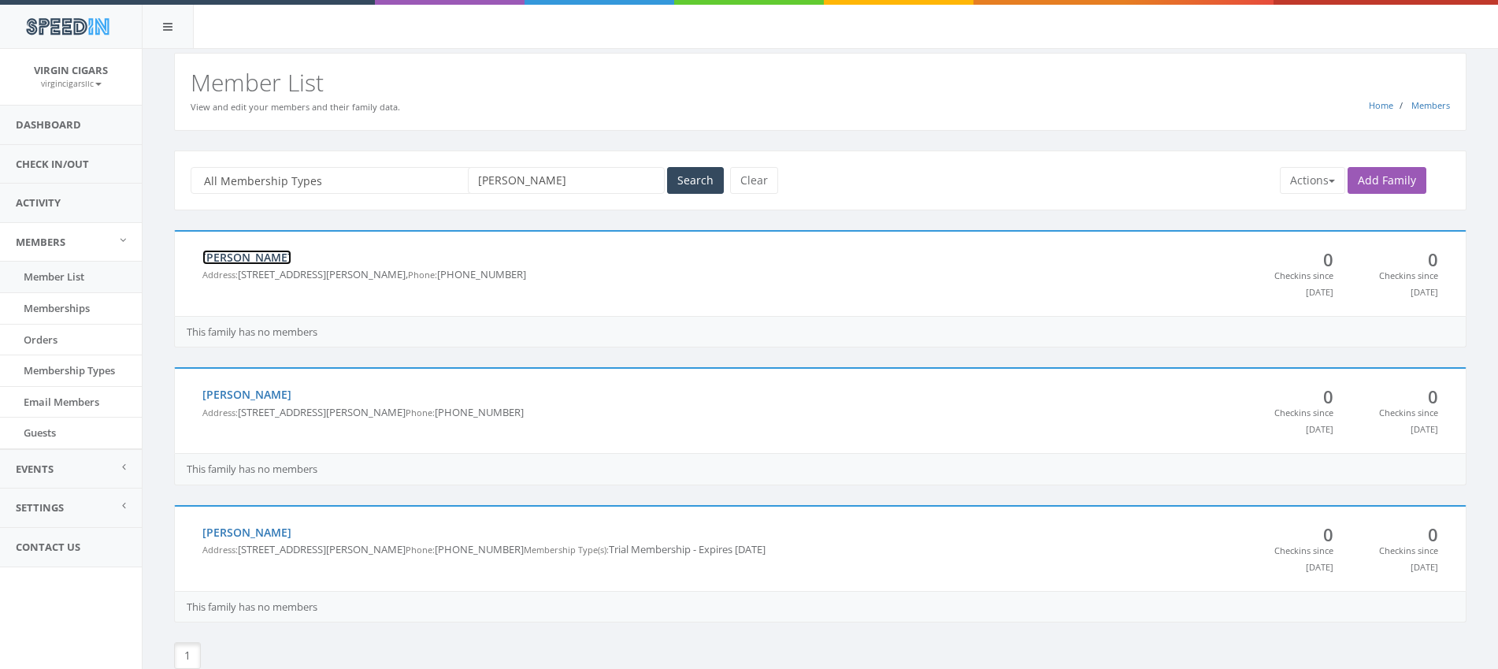
click at [249, 261] on link "[PERSON_NAME]" at bounding box center [246, 257] width 89 height 15
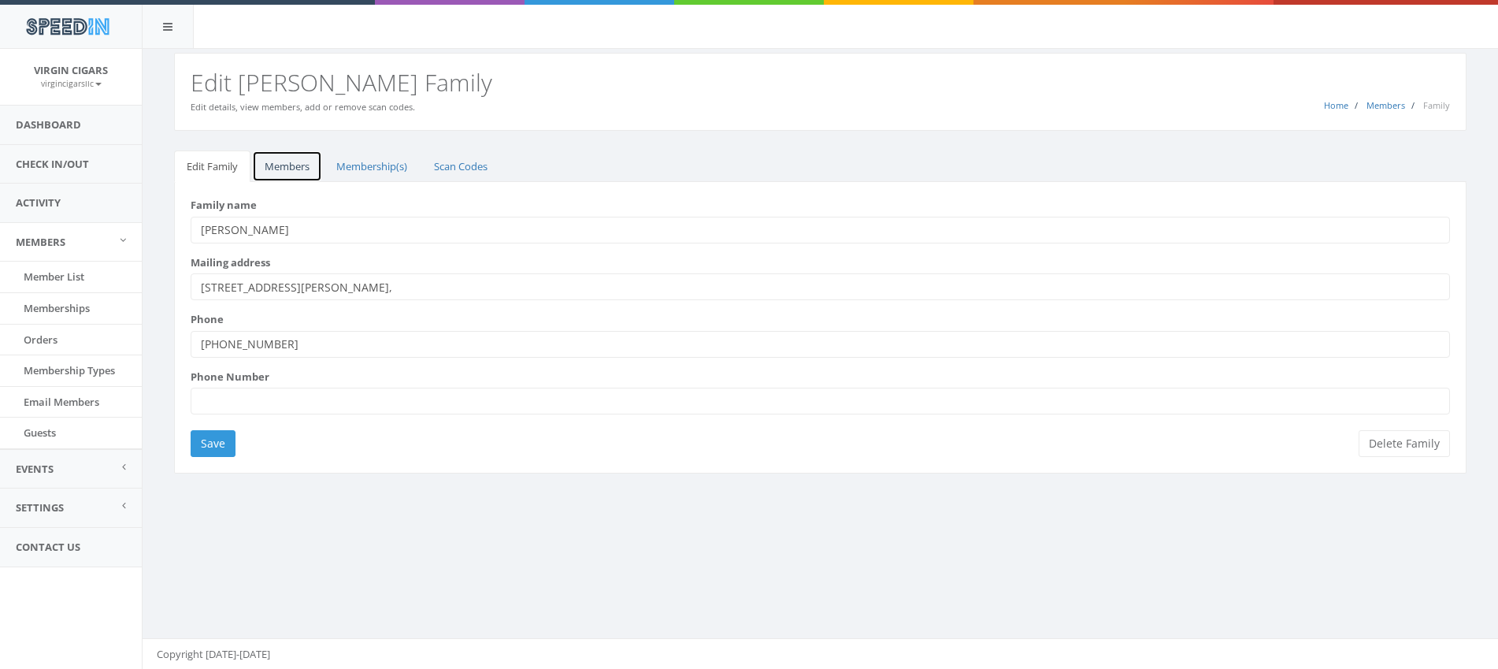
click at [295, 172] on link "Members" at bounding box center [287, 166] width 70 height 32
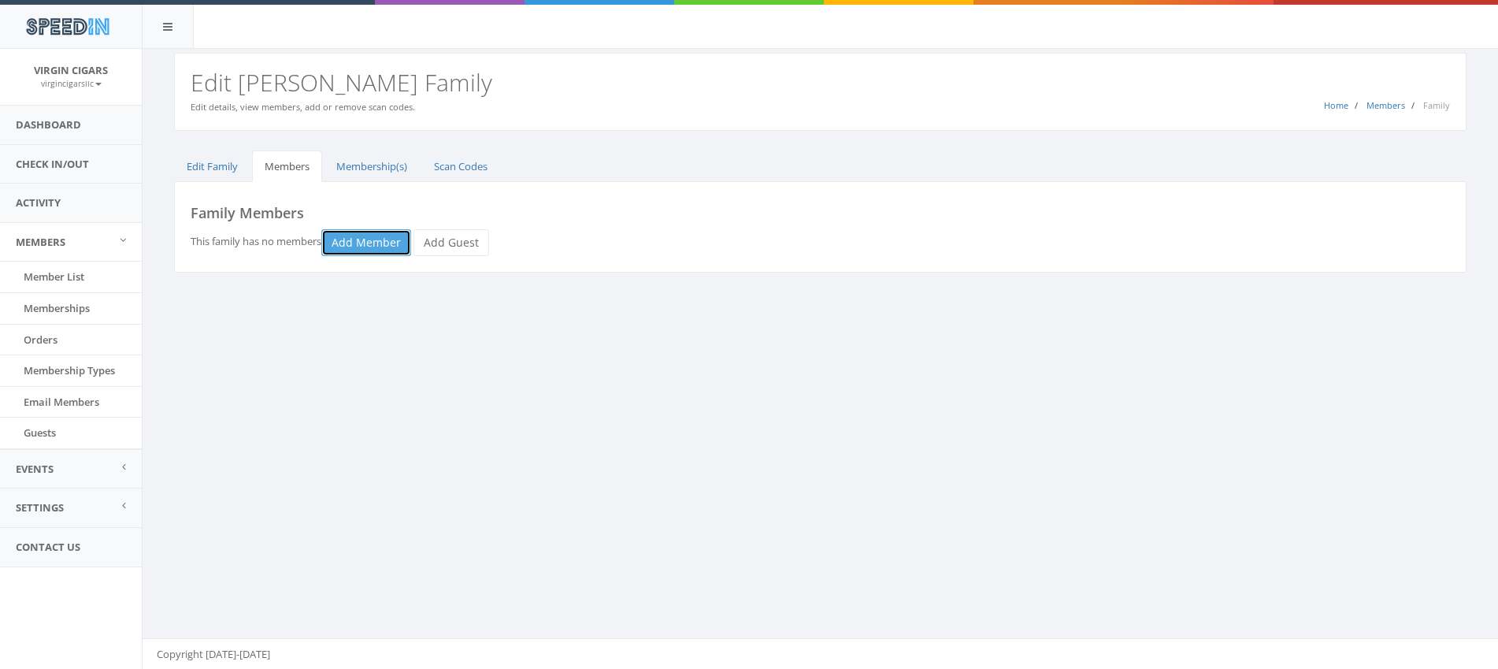
click at [347, 244] on link "Add Member" at bounding box center [366, 242] width 90 height 27
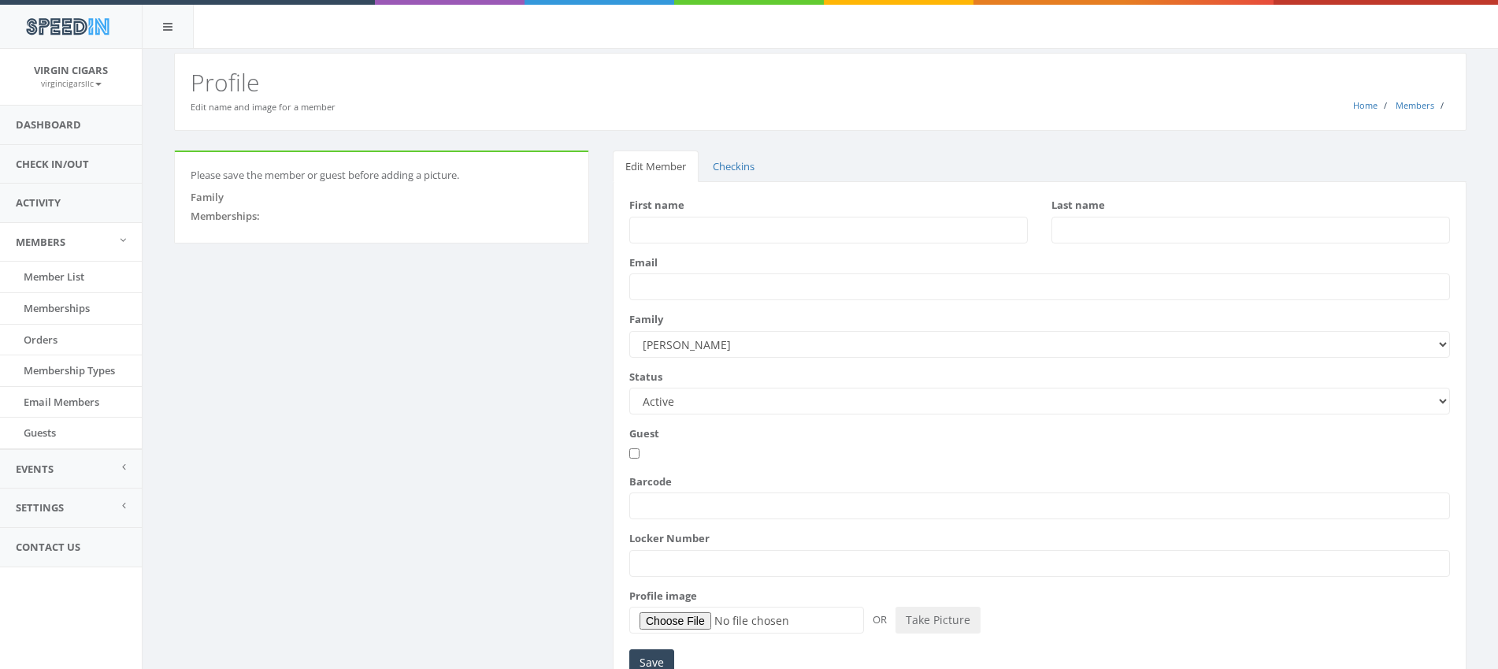
click at [653, 239] on input "First name" at bounding box center [828, 230] width 399 height 27
type input "Wadw"
type input "[PERSON_NAME]"
click at [683, 288] on input "Email" at bounding box center [1039, 286] width 821 height 27
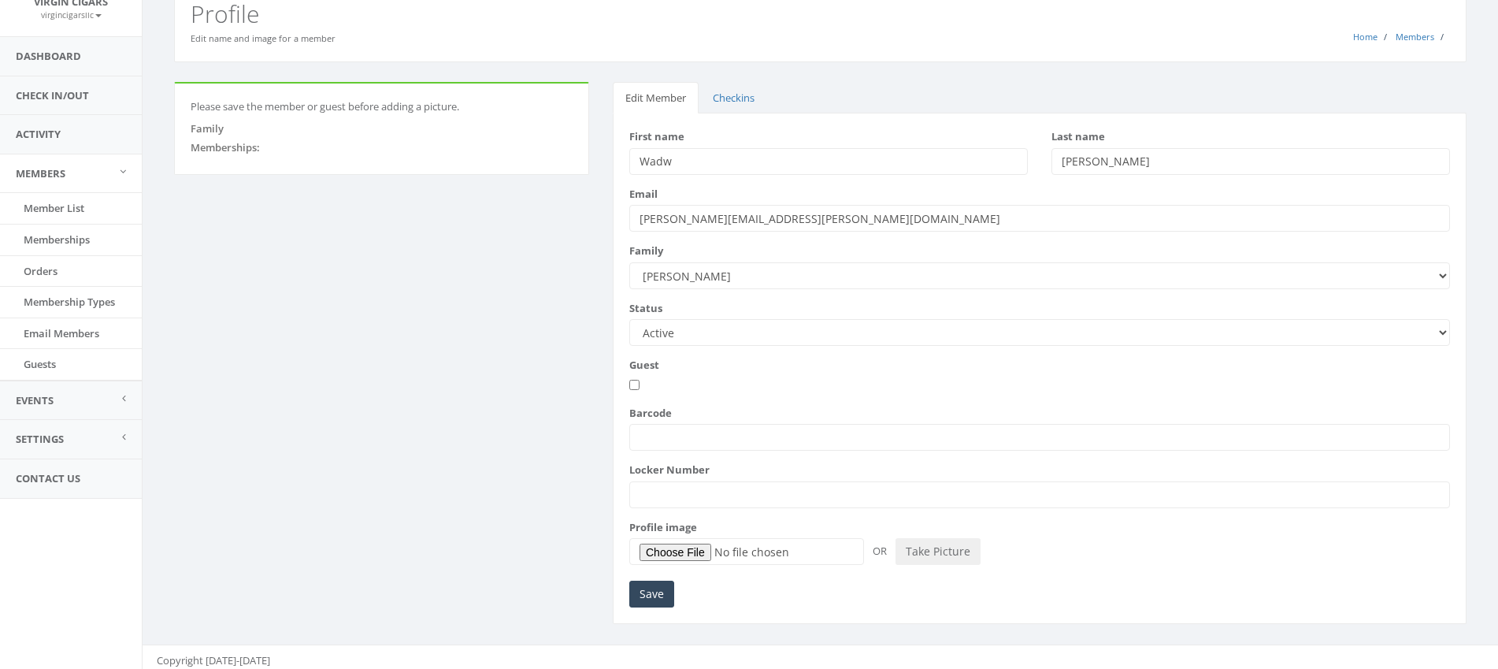
scroll to position [75, 0]
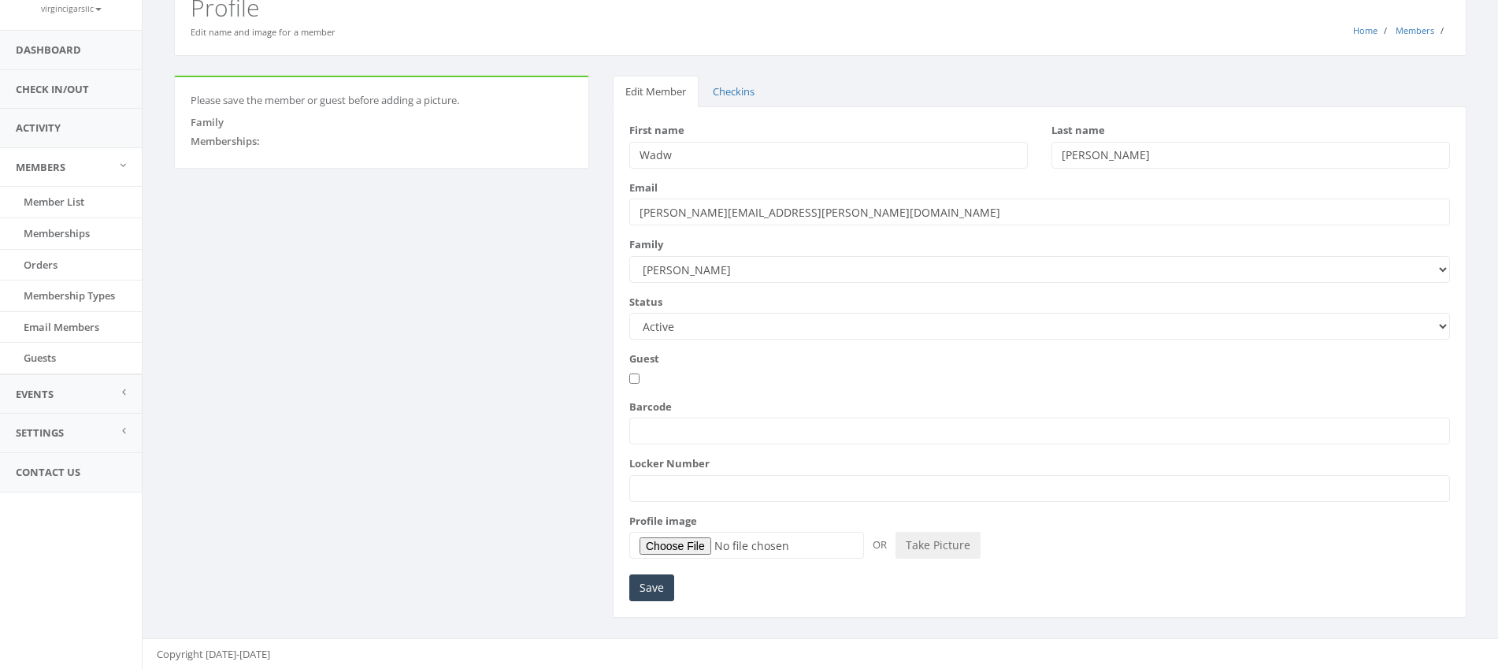
type input "wade.hubbard.jr@gmail.com"
click at [695, 432] on input "Barcode" at bounding box center [1039, 431] width 821 height 27
type input "06314996"
click at [922, 551] on button "Take Picture" at bounding box center [938, 545] width 85 height 27
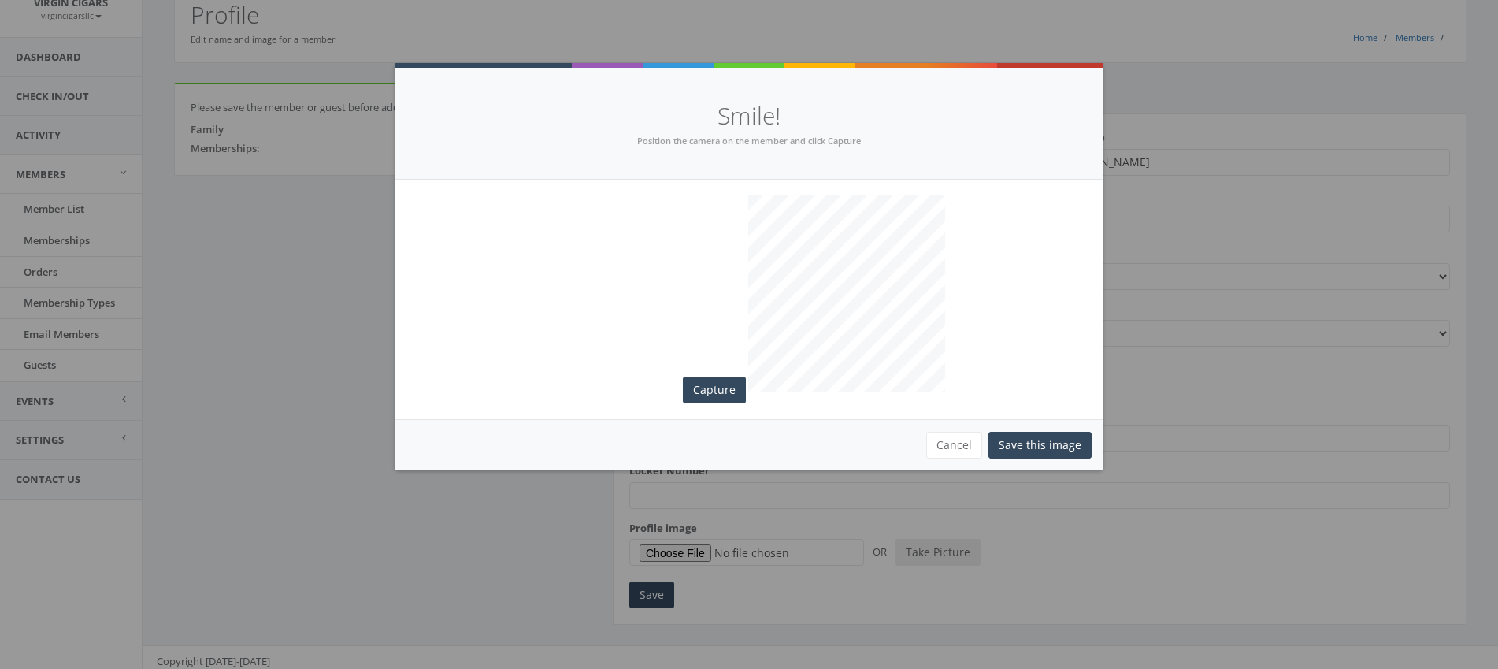
scroll to position [66, 0]
click at [1063, 447] on button "Save this image" at bounding box center [1040, 445] width 103 height 27
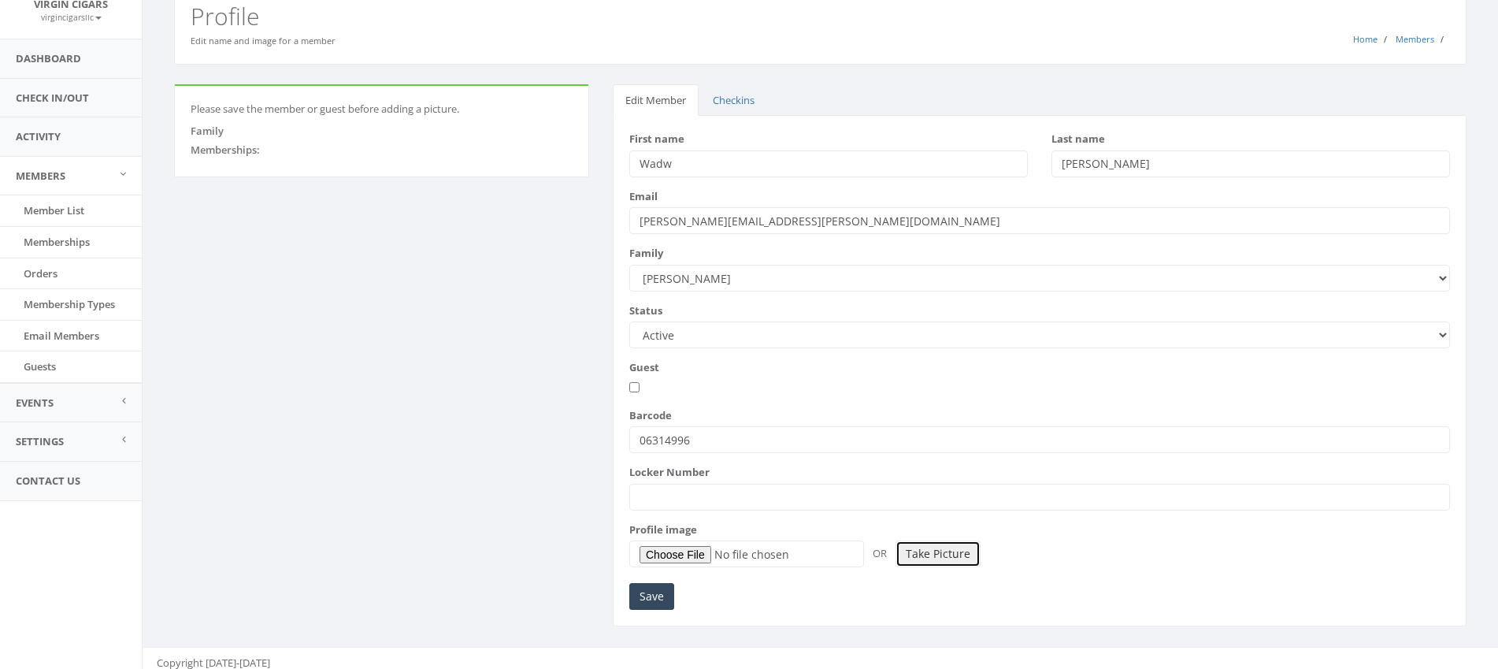
click at [921, 559] on button "Take Picture" at bounding box center [938, 553] width 85 height 27
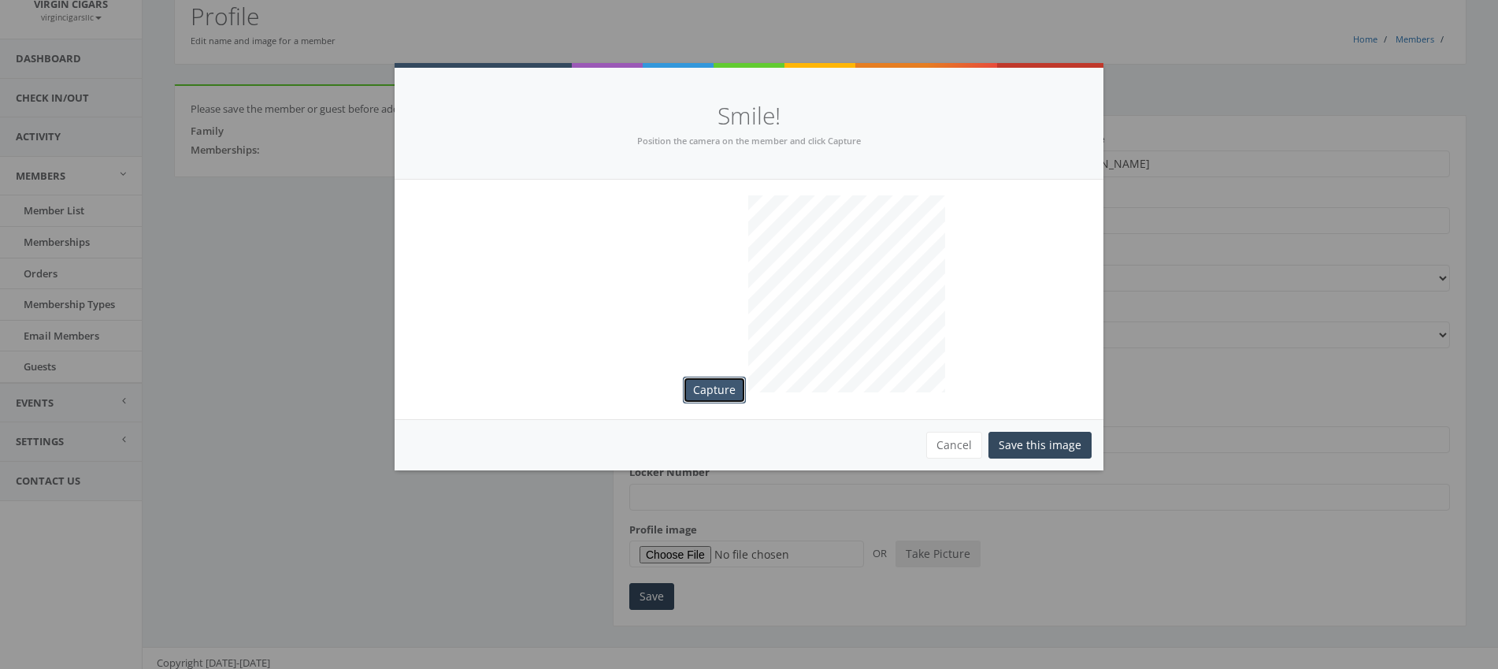
click at [711, 388] on button "Capture" at bounding box center [714, 390] width 63 height 27
click at [1063, 451] on button "Save this image" at bounding box center [1040, 445] width 103 height 27
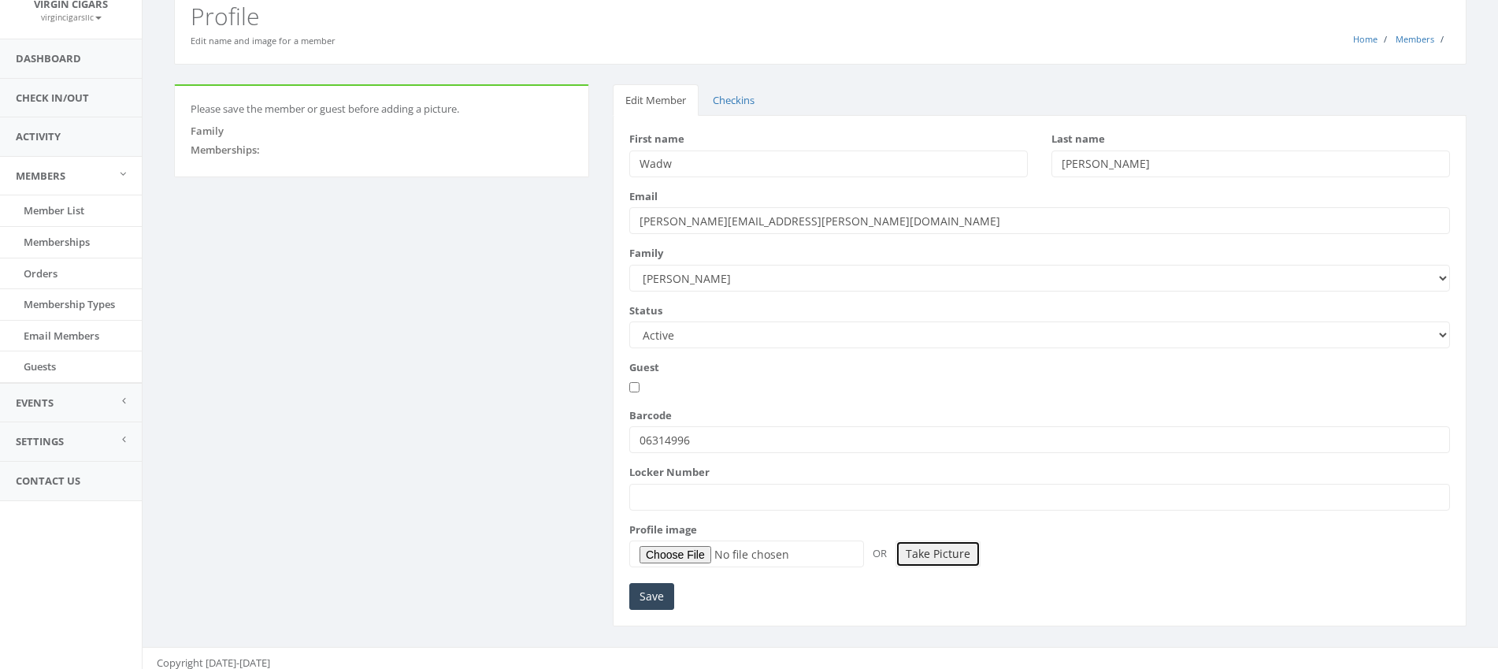
scroll to position [75, 0]
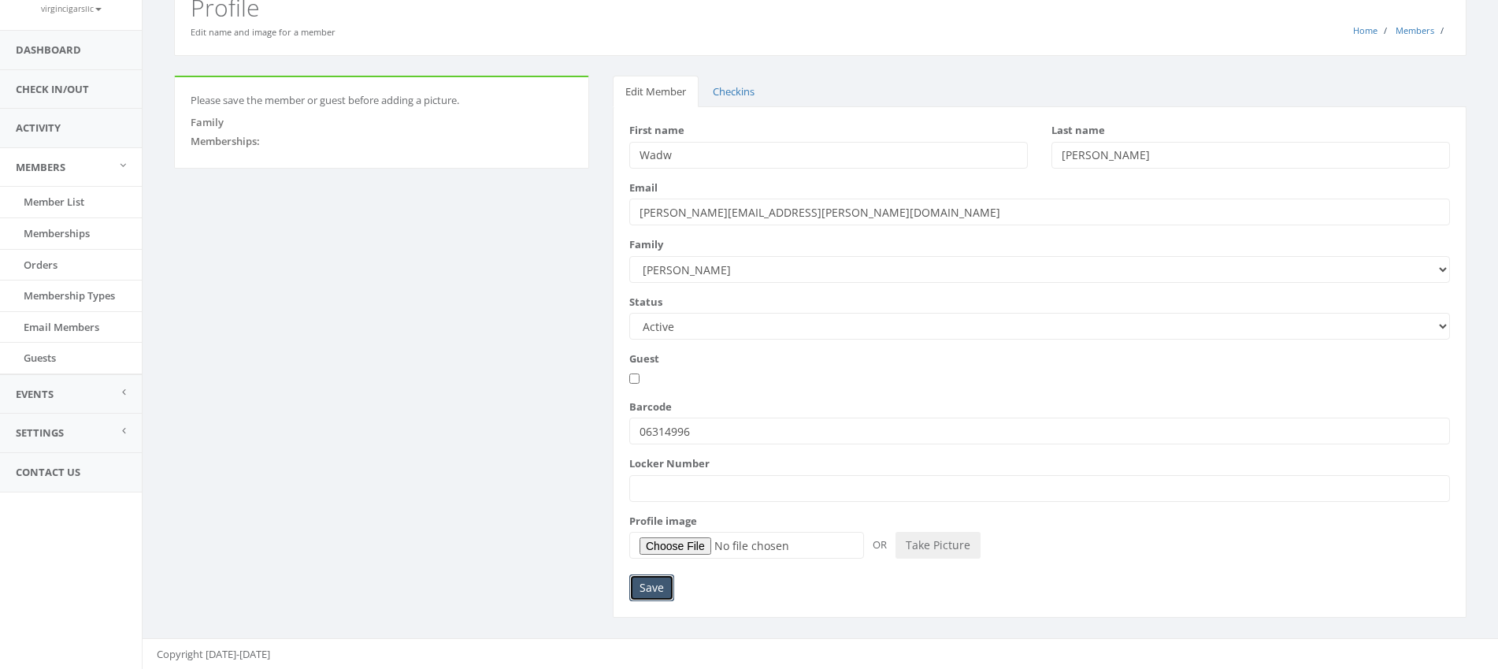
click at [664, 591] on input "Save" at bounding box center [651, 587] width 45 height 27
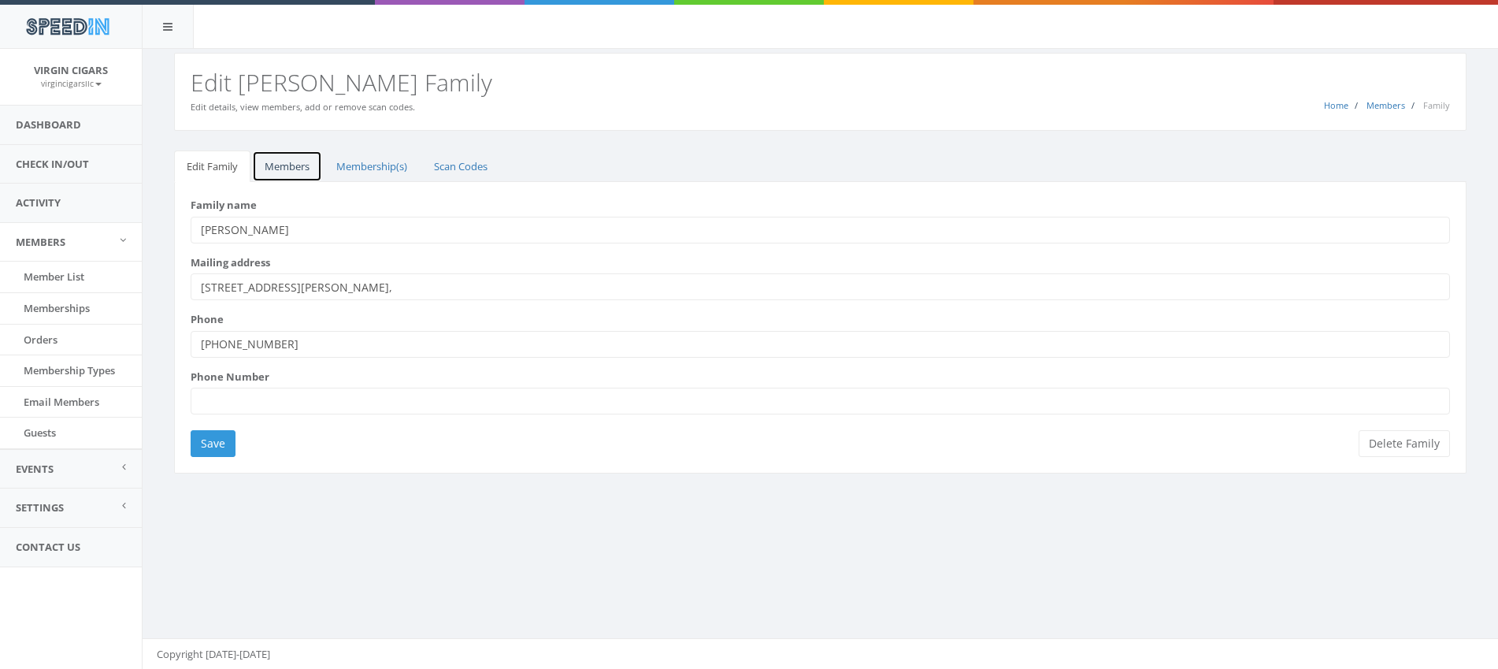
click at [280, 161] on link "Members" at bounding box center [287, 166] width 70 height 32
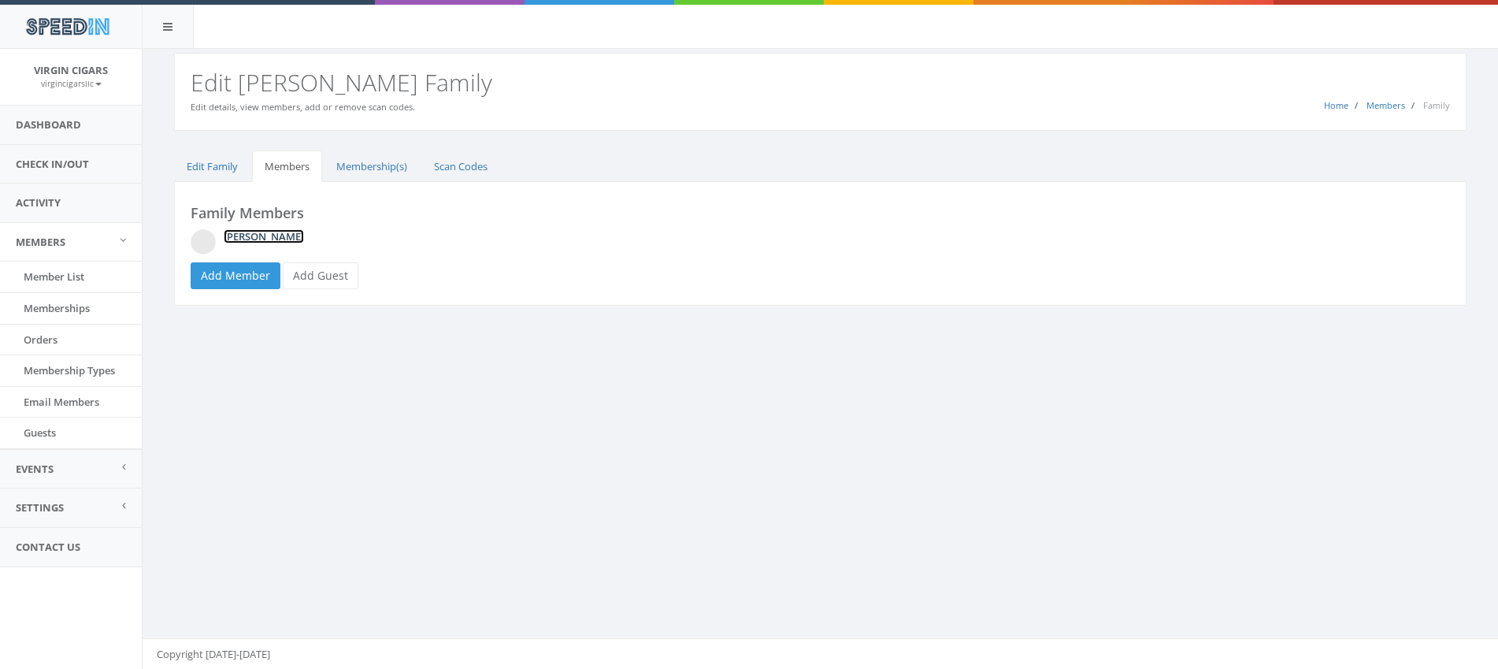
click at [276, 233] on link "[PERSON_NAME]" at bounding box center [264, 236] width 80 height 14
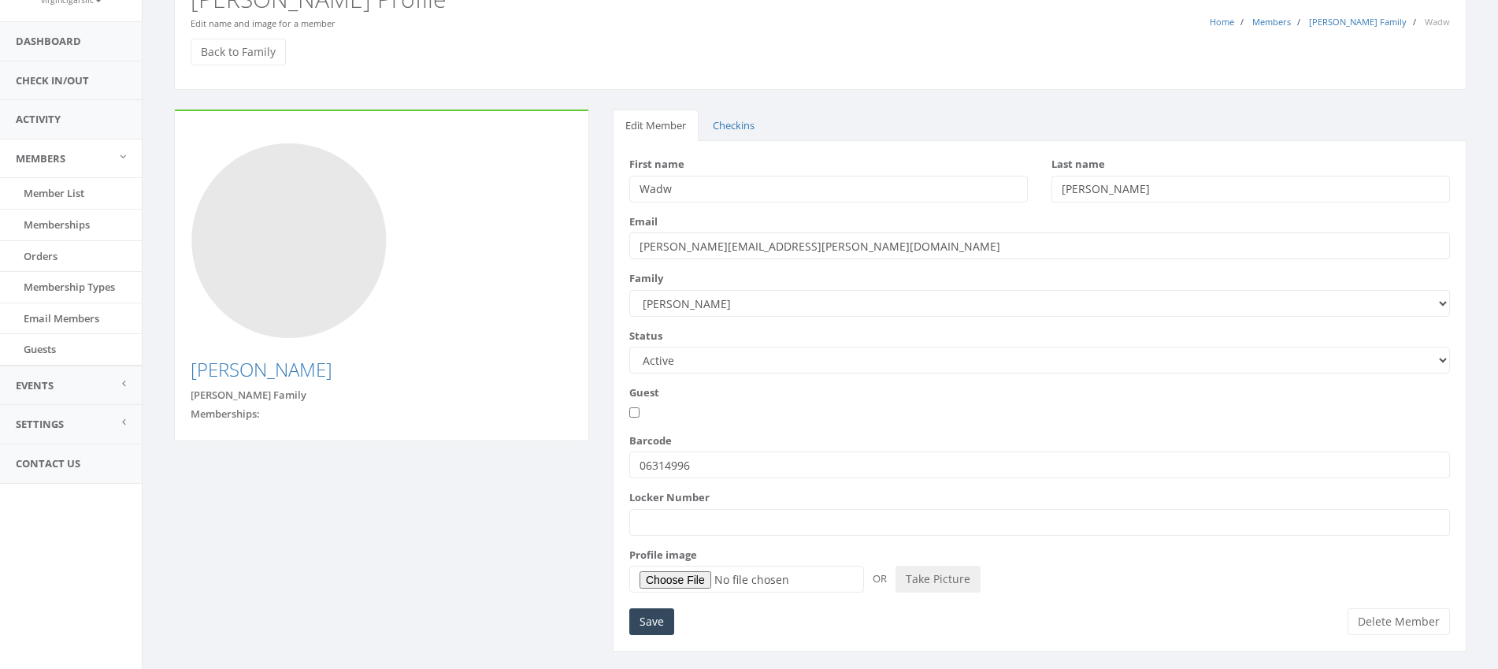
scroll to position [115, 0]
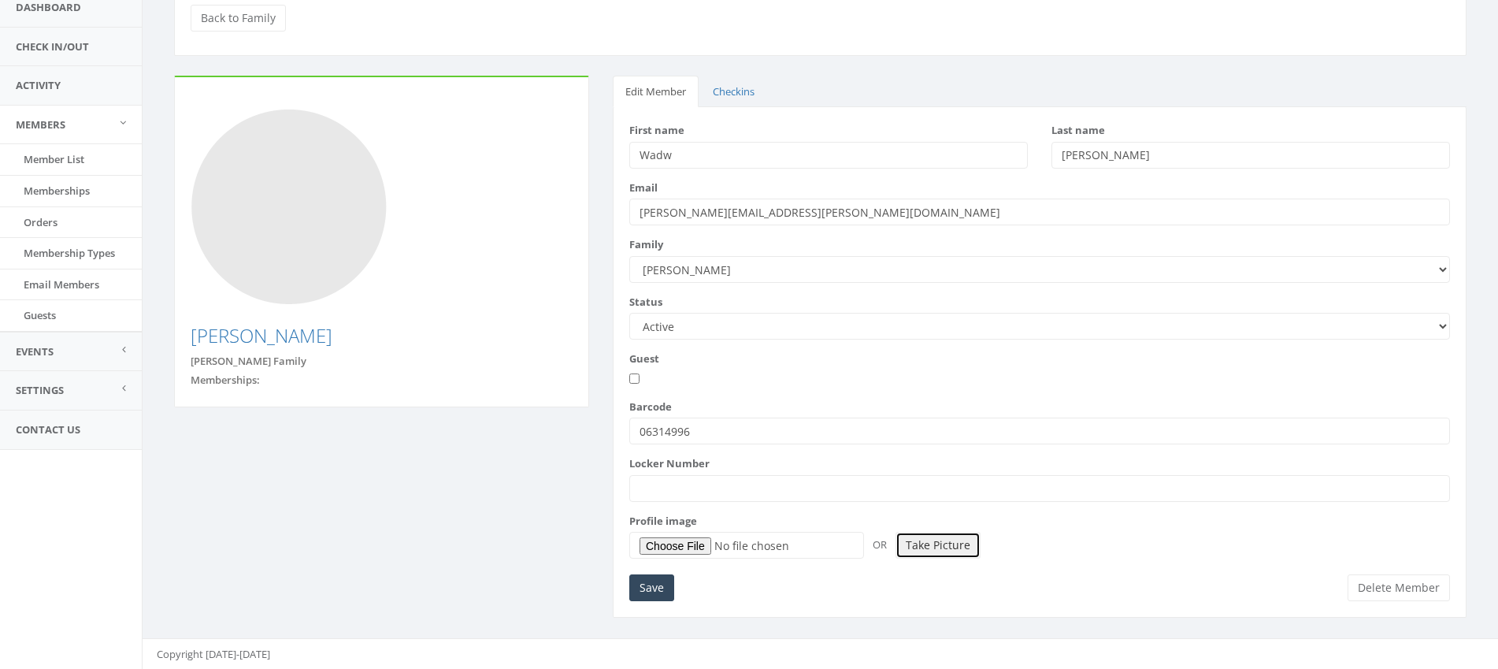
click at [946, 543] on button "Take Picture" at bounding box center [938, 545] width 85 height 27
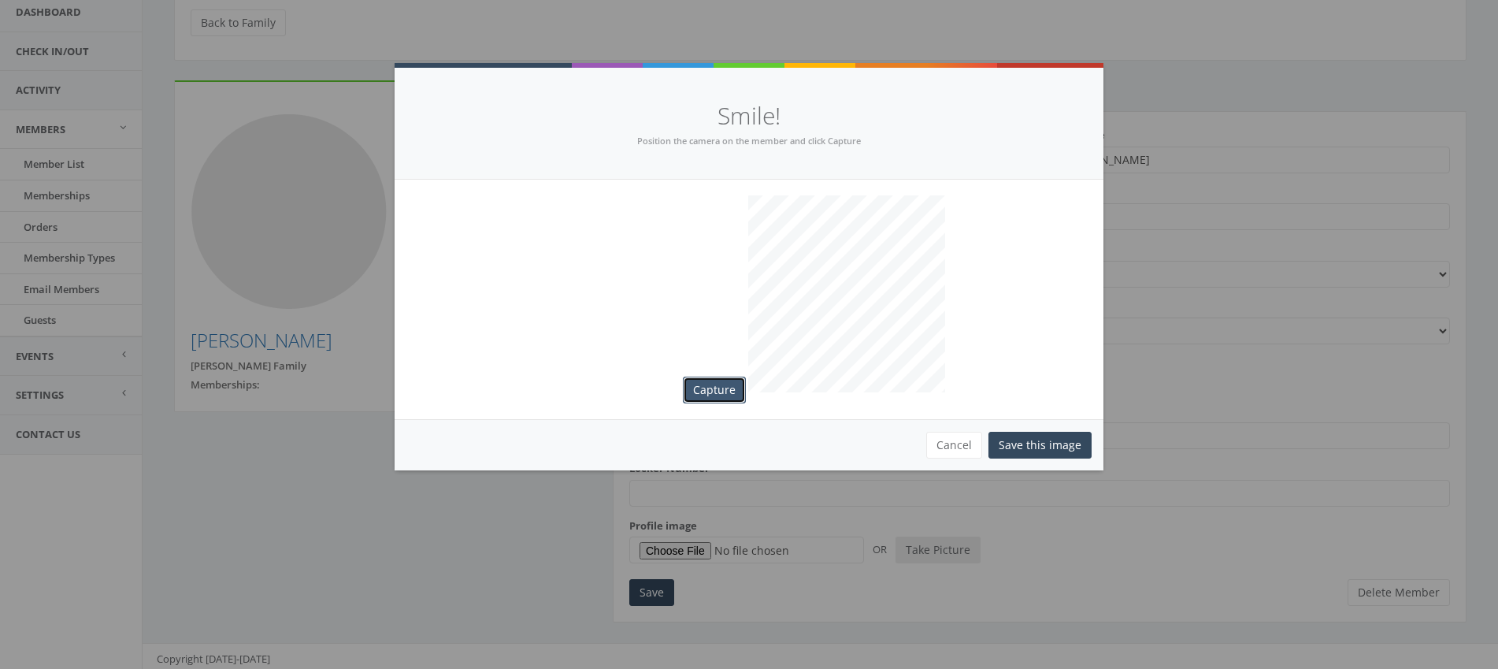
click at [718, 389] on button "Capture" at bounding box center [714, 390] width 63 height 27
click at [1034, 451] on button "Save this image" at bounding box center [1040, 445] width 103 height 27
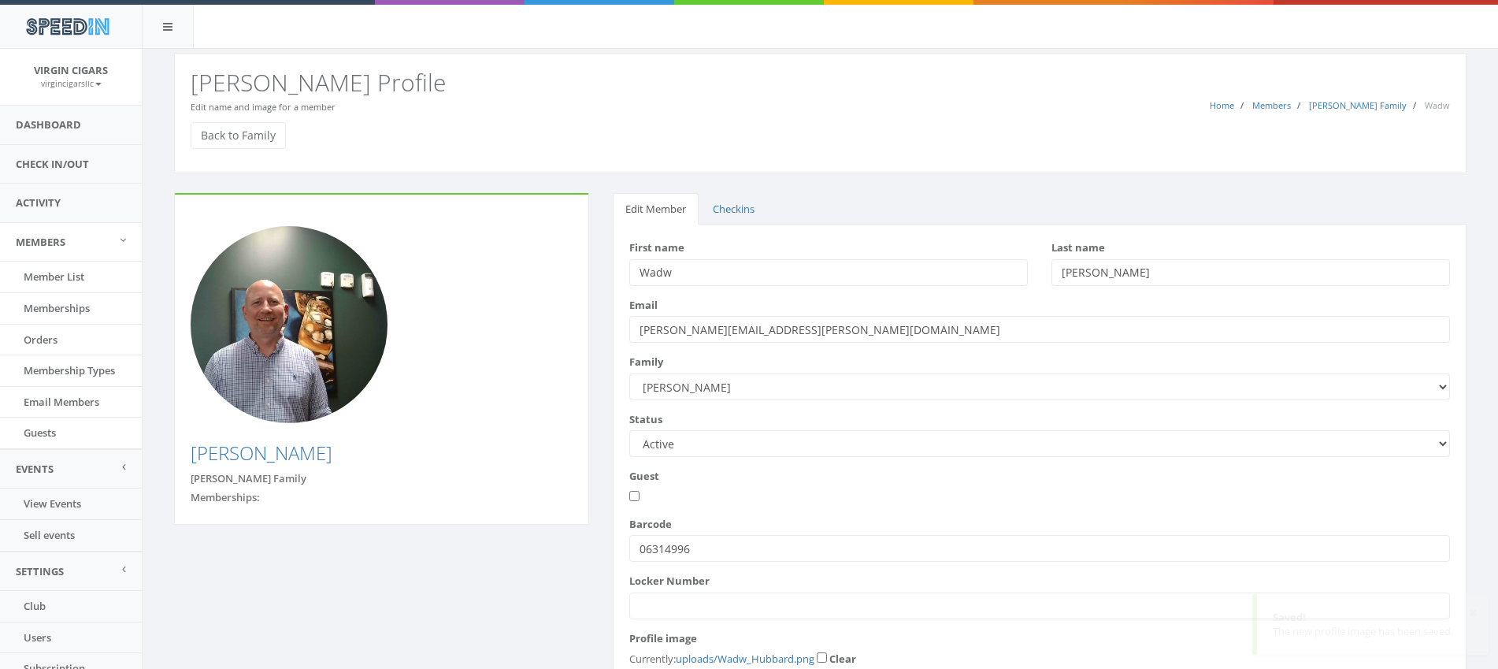
scroll to position [101, 0]
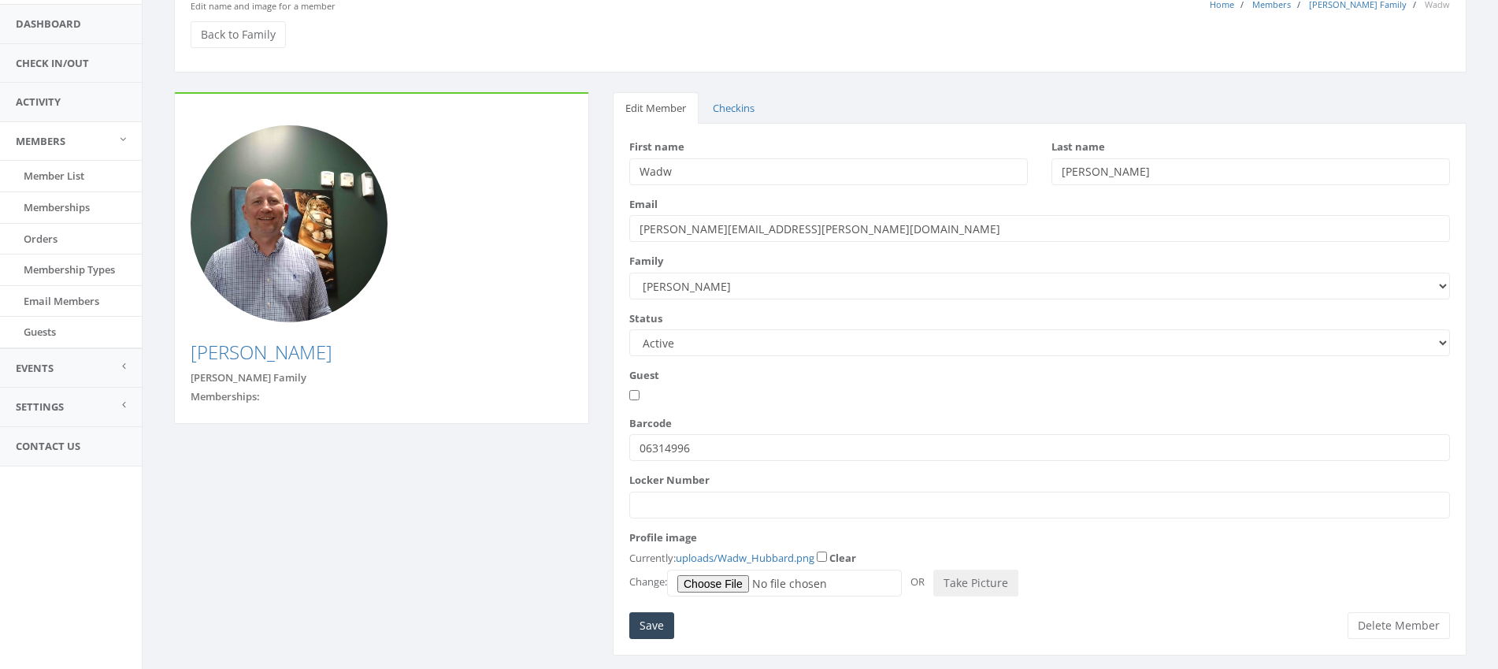
click at [812, 173] on input "Wadw" at bounding box center [828, 171] width 399 height 27
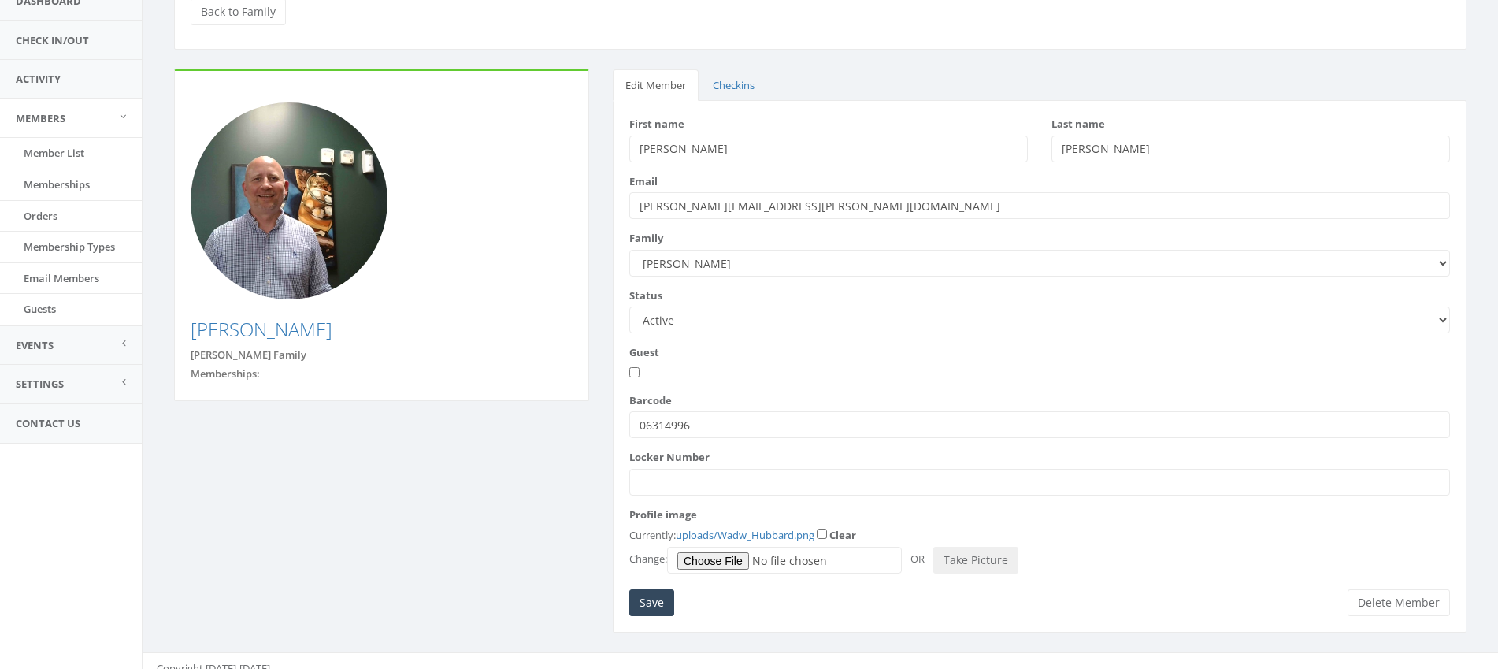
scroll to position [139, 0]
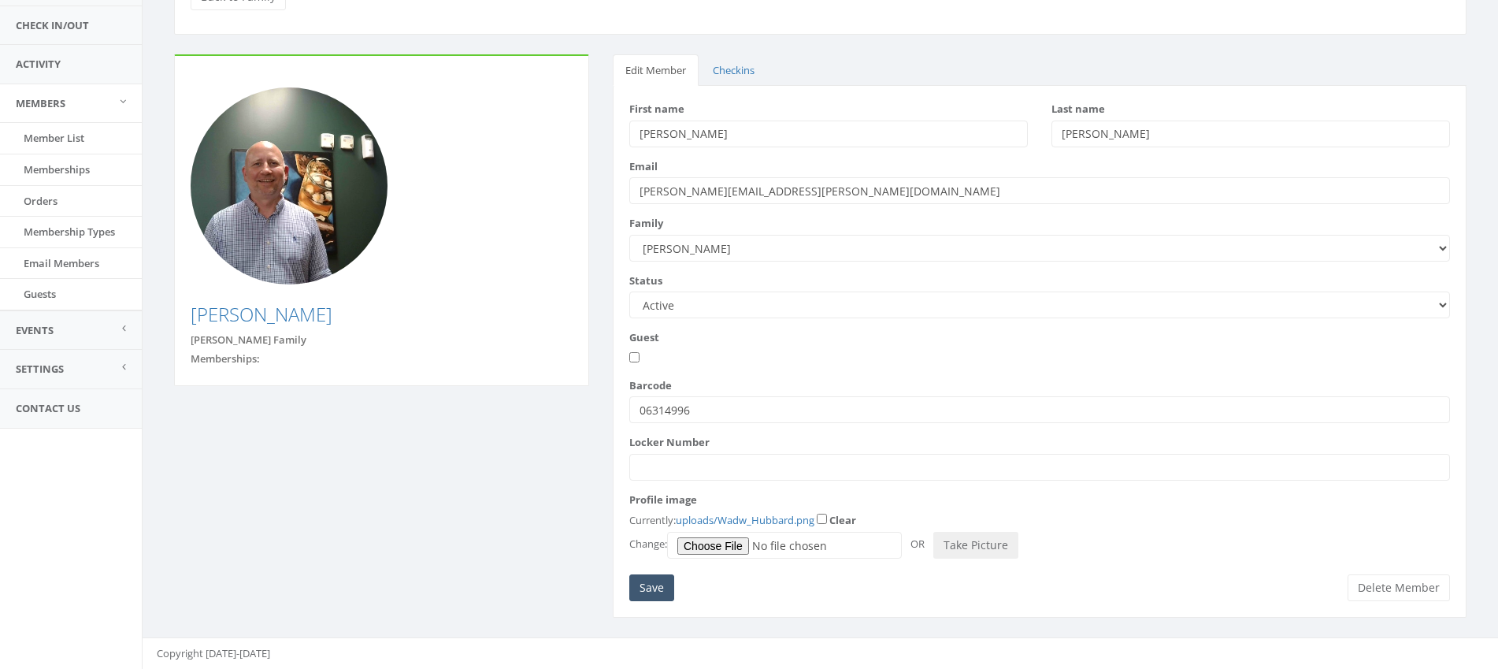
type input "Wade"
click at [667, 587] on input "Save" at bounding box center [651, 587] width 45 height 27
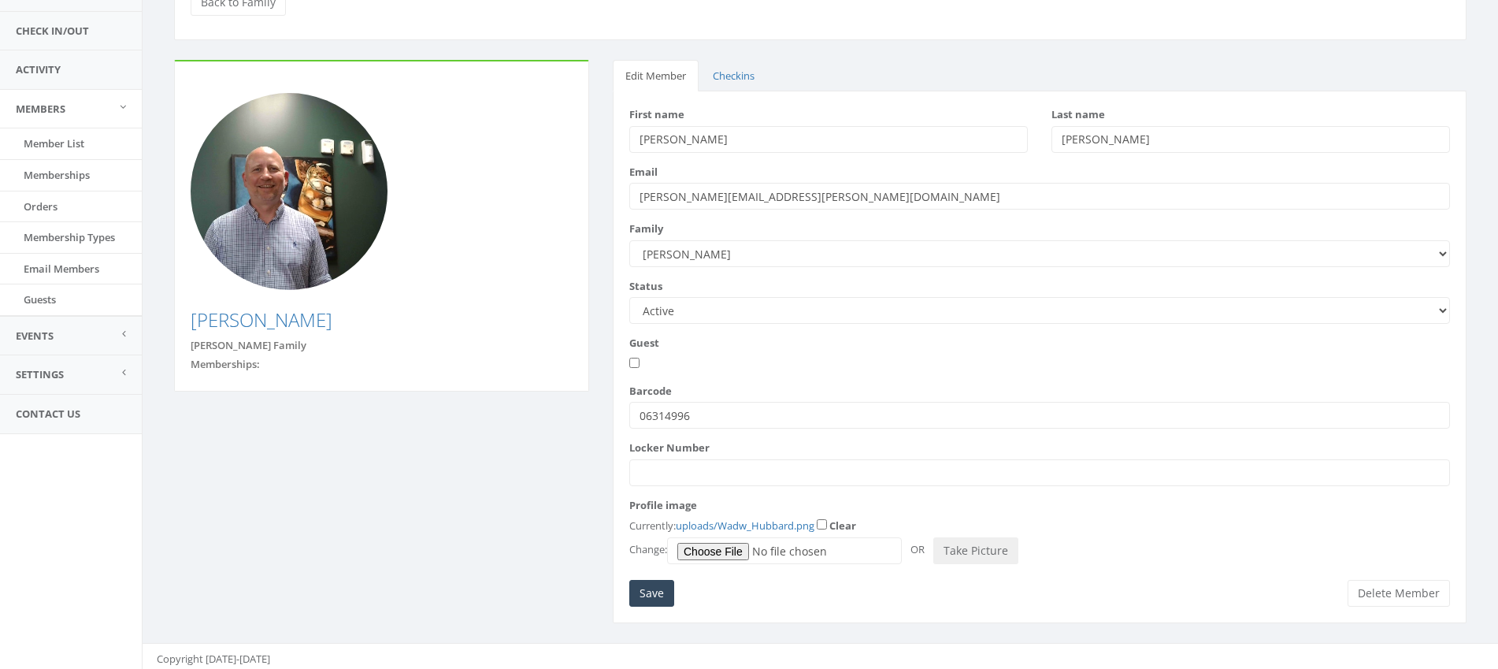
scroll to position [139, 0]
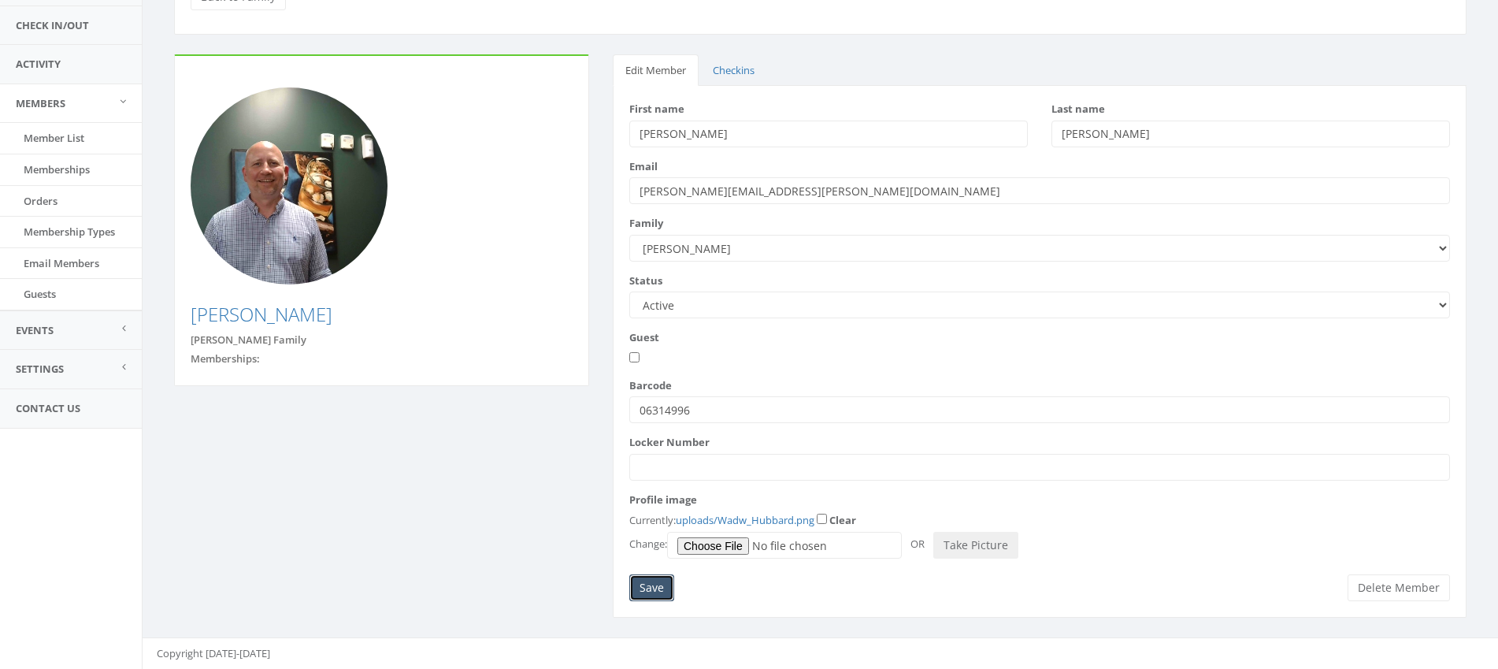
click at [651, 582] on input "Save" at bounding box center [651, 587] width 45 height 27
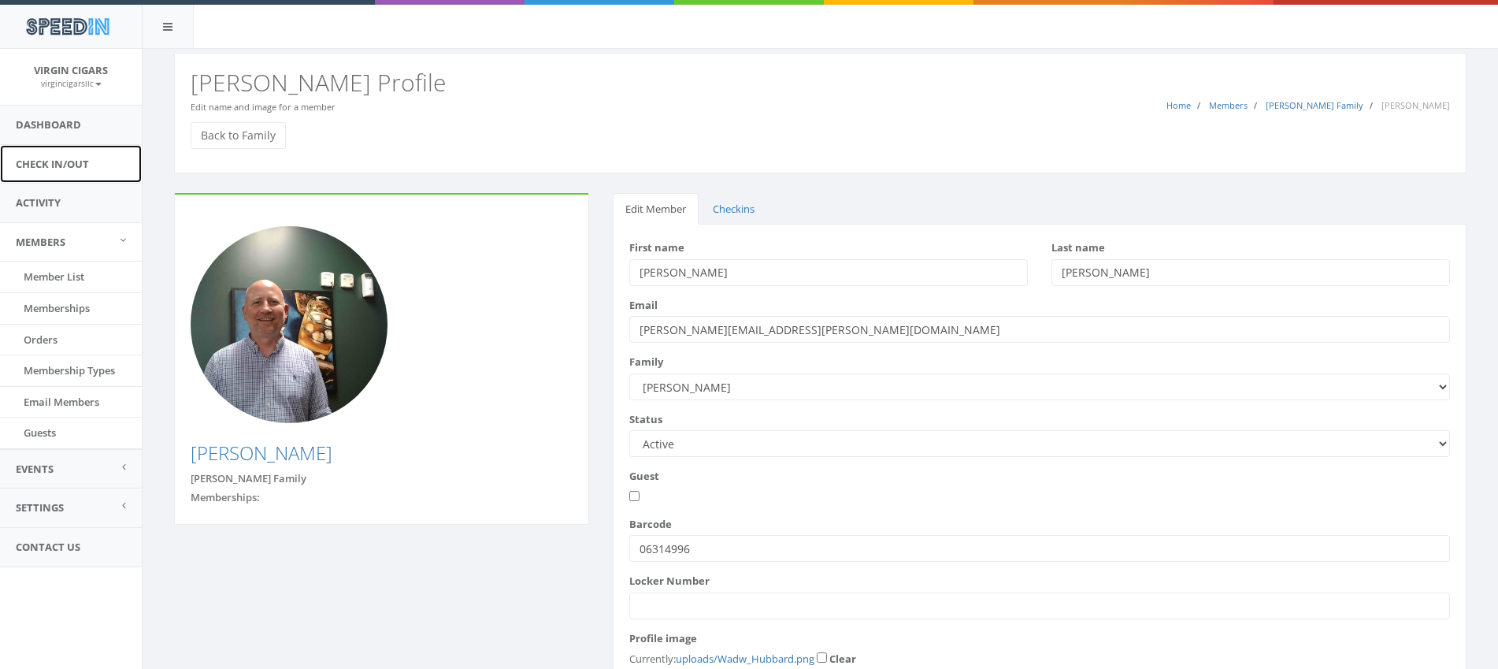
click at [43, 165] on link "Check In/Out" at bounding box center [71, 164] width 142 height 39
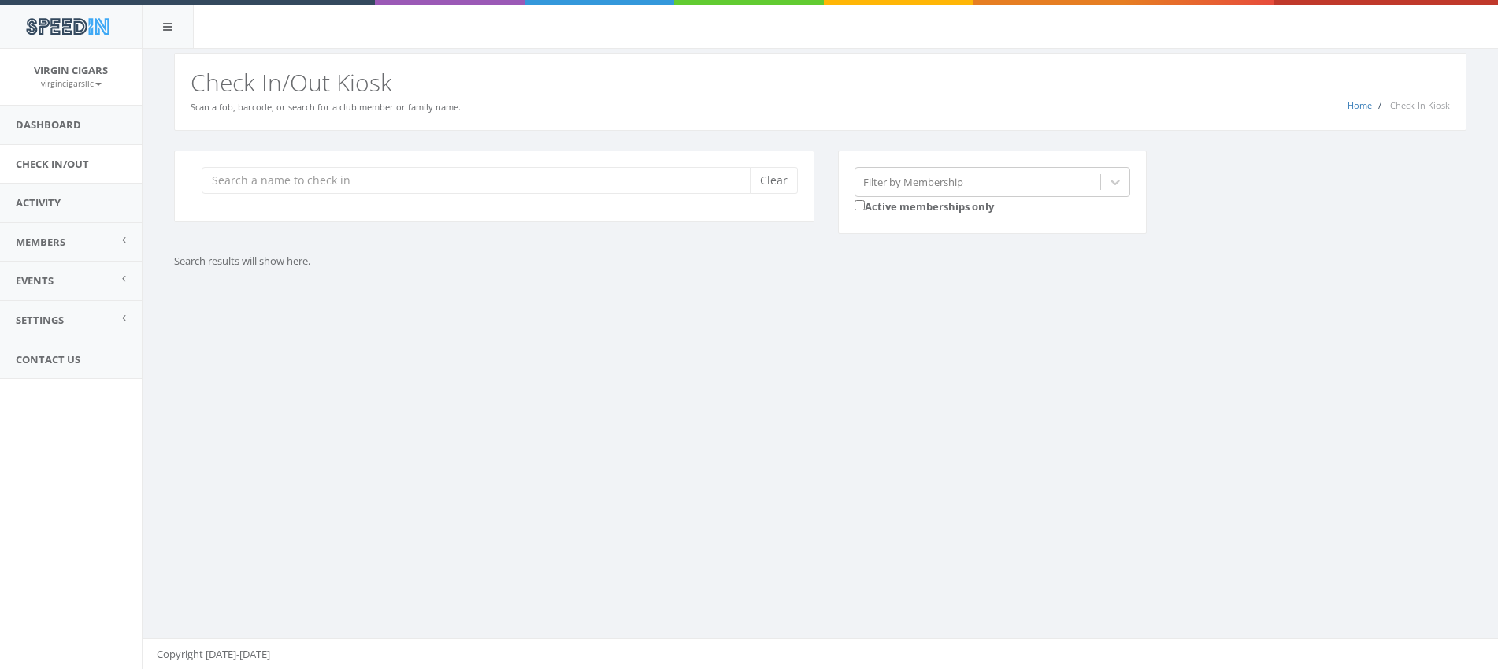
click at [307, 183] on input "search" at bounding box center [482, 180] width 560 height 27
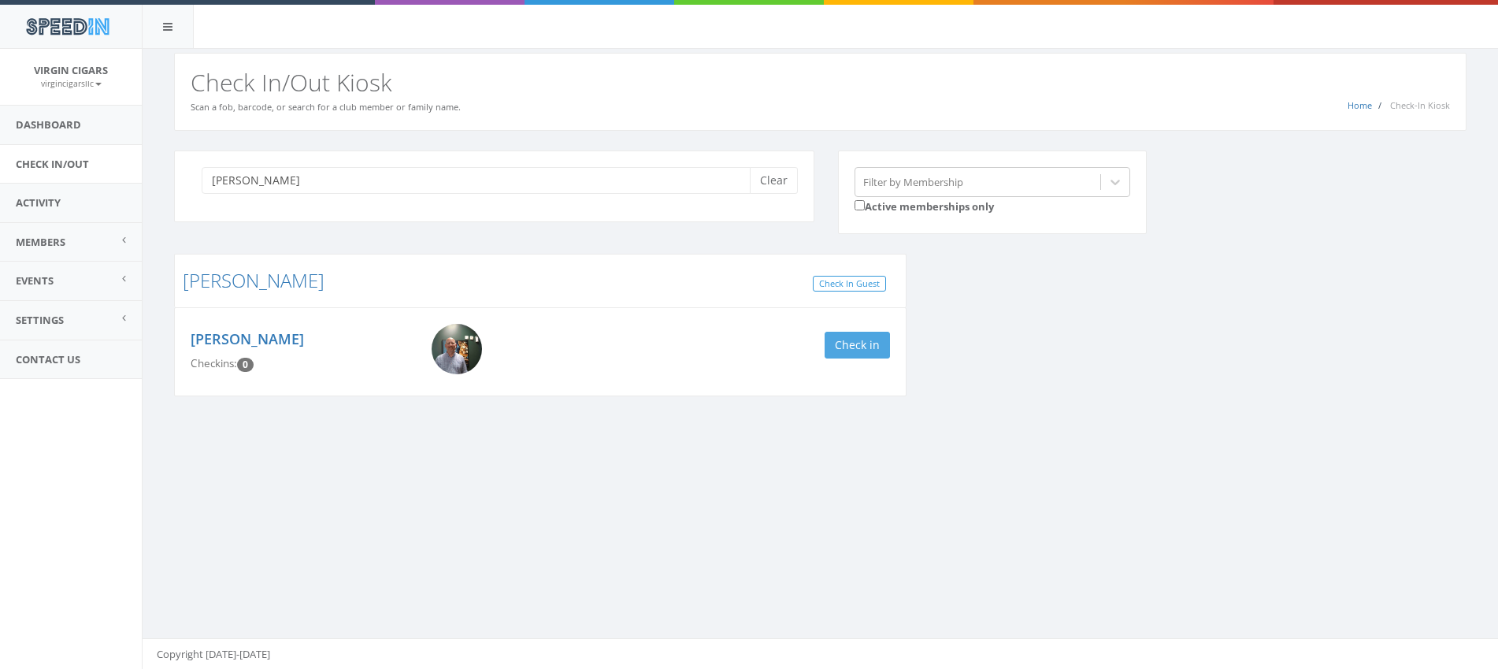
type input "[PERSON_NAME]"
click at [883, 354] on button "Check in" at bounding box center [857, 345] width 65 height 27
